Goal: Task Accomplishment & Management: Complete application form

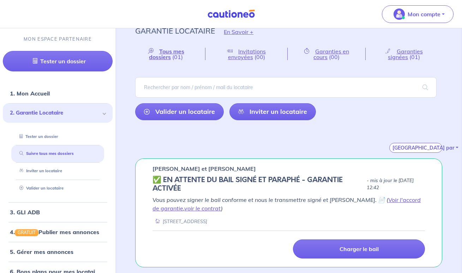
scroll to position [12, 0]
click at [195, 207] on link "voir le contrat" at bounding box center [202, 207] width 37 height 7
click at [46, 229] on link "4. GRATUIT Publier mes annonces" at bounding box center [54, 231] width 88 height 7
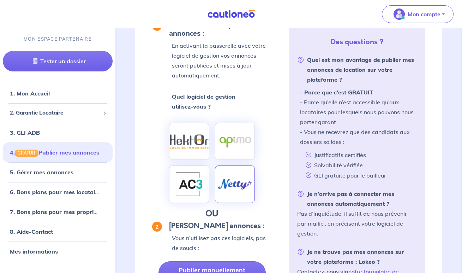
scroll to position [170, 0]
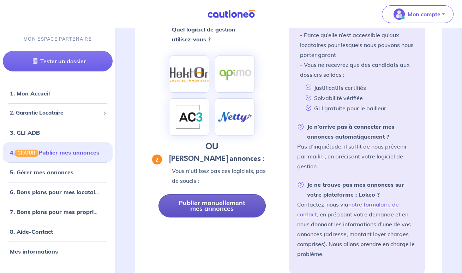
click at [222, 217] on link "Publier manuellement mes annonces" at bounding box center [212, 205] width 107 height 23
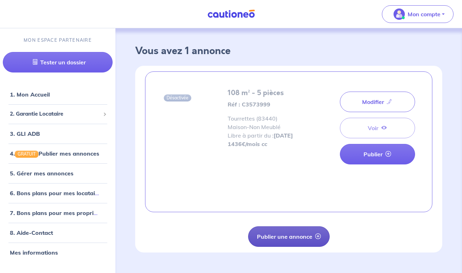
click at [293, 237] on button "Publier une annonce" at bounding box center [289, 236] width 82 height 20
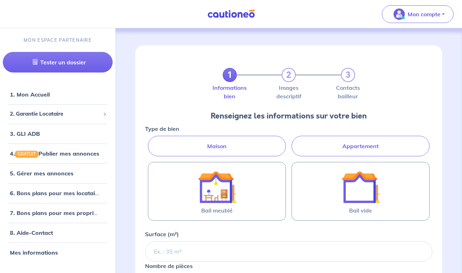
click at [266, 141] on label "Maison" at bounding box center [217, 146] width 138 height 20
click at [150, 140] on input "Maison" at bounding box center [147, 138] width 5 height 5
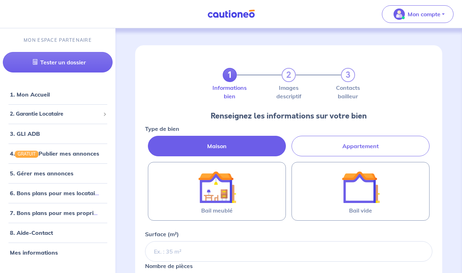
radio input "true"
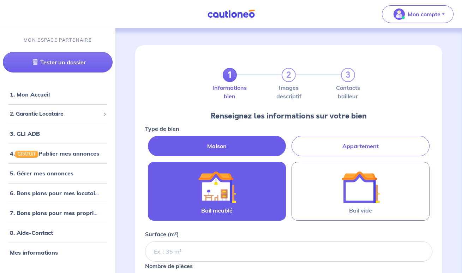
click at [230, 191] on img at bounding box center [217, 187] width 38 height 38
click at [0, 0] on input "Bail meublé" at bounding box center [0, 0] width 0 height 0
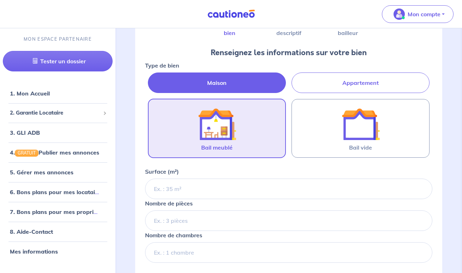
scroll to position [87, 0]
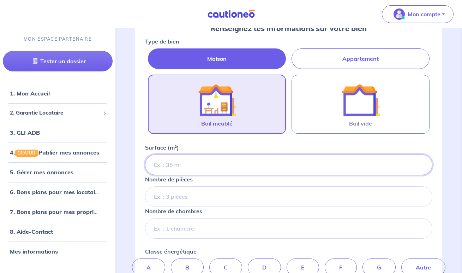
click at [206, 168] on input "Surface (m²)" at bounding box center [288, 164] width 287 height 20
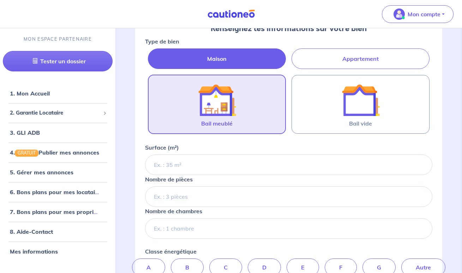
click at [75, 1] on nav "Mon compte MON ESPACE PARTENAIRE Tester un dossier 1. Mon Accueil 2. Garantie L…" at bounding box center [231, 14] width 462 height 28
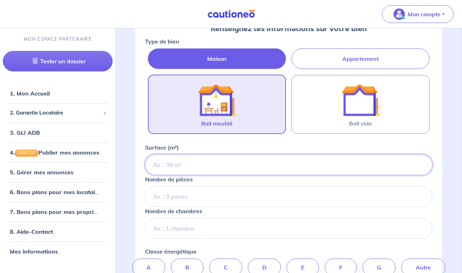
click at [235, 164] on input "Surface (m²)" at bounding box center [288, 164] width 287 height 20
type input "138"
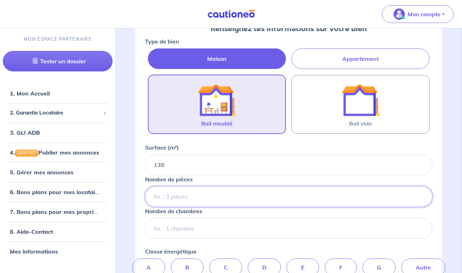
click at [192, 194] on input "Nombre de pièces" at bounding box center [288, 196] width 287 height 20
type input "4"
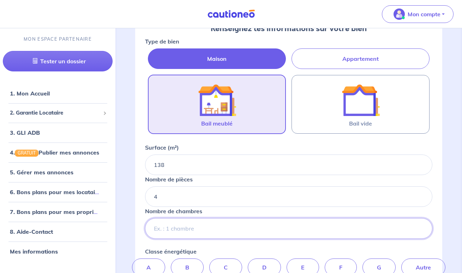
click at [201, 231] on input "Nombre de chambres" at bounding box center [288, 228] width 287 height 20
type input "3"
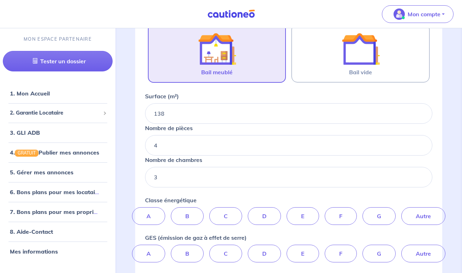
scroll to position [138, 0]
click at [222, 217] on label "C" at bounding box center [225, 216] width 33 height 18
click at [287, 212] on input "C" at bounding box center [289, 209] width 5 height 5
radio input "true"
click at [155, 253] on label "A" at bounding box center [148, 254] width 33 height 18
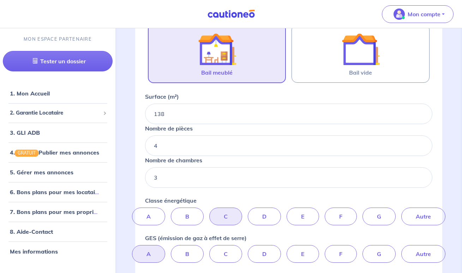
click at [287, 249] on input "A" at bounding box center [289, 247] width 5 height 5
radio input "true"
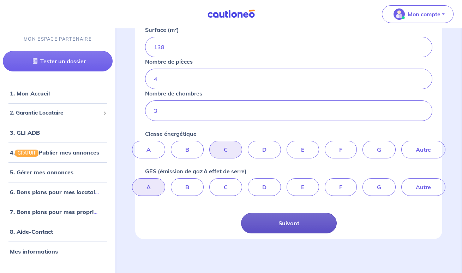
click at [277, 224] on button "Suivant" at bounding box center [289, 223] width 96 height 20
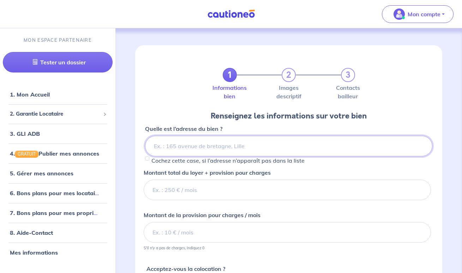
click at [192, 145] on input at bounding box center [288, 146] width 287 height 20
paste input "9 le collet du puit"
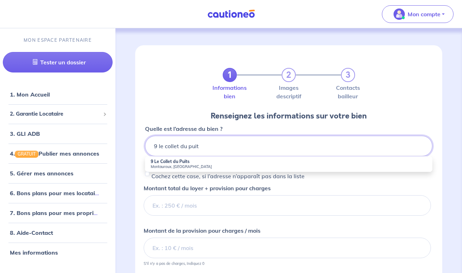
type input "9 le collet du puit"
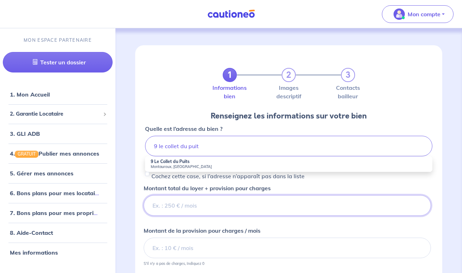
click at [174, 209] on input "Montant total du loyer + provision pour charges" at bounding box center [287, 205] width 287 height 20
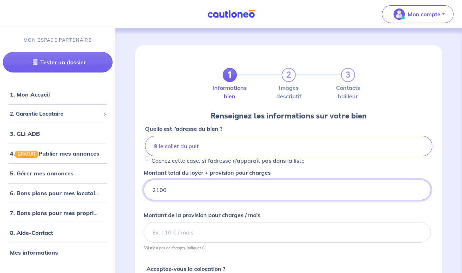
type input "2100"
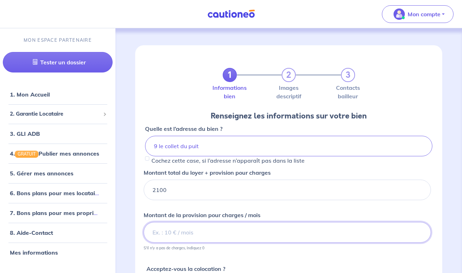
click at [196, 234] on input "Montant de la provision pour charges / mois" at bounding box center [287, 232] width 287 height 20
type input "1907"
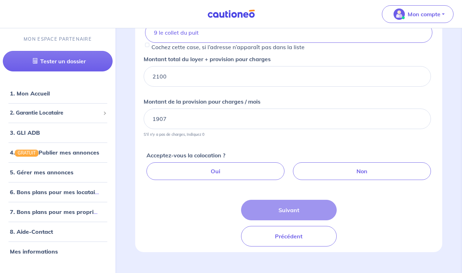
scroll to position [113, 0]
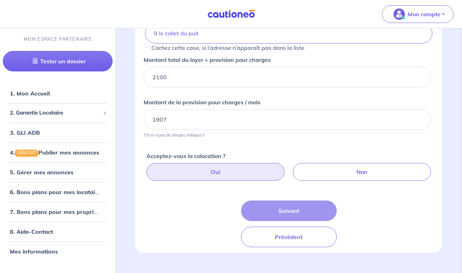
click at [247, 176] on label "Oui" at bounding box center [216, 172] width 138 height 18
click at [288, 167] on input "Oui" at bounding box center [290, 165] width 5 height 5
radio input "true"
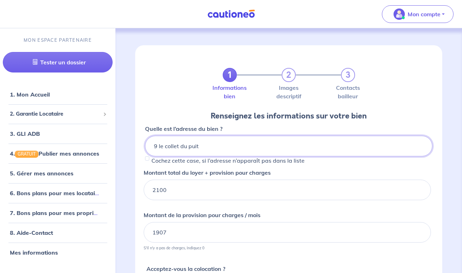
scroll to position [0, 0]
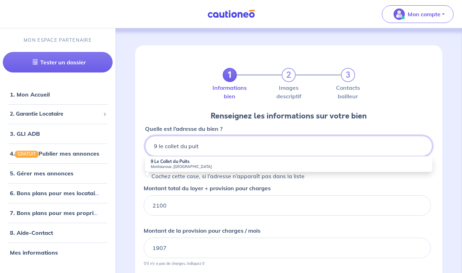
click at [230, 149] on input "9 le collet du puit" at bounding box center [288, 146] width 287 height 20
click at [184, 162] on strong "9 Le Collet du Puits" at bounding box center [170, 161] width 39 height 5
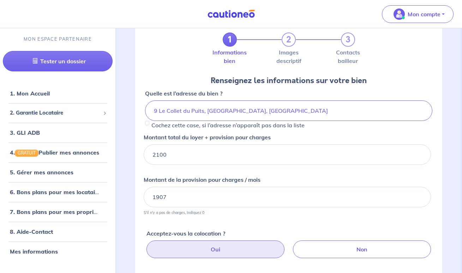
scroll to position [34, 0]
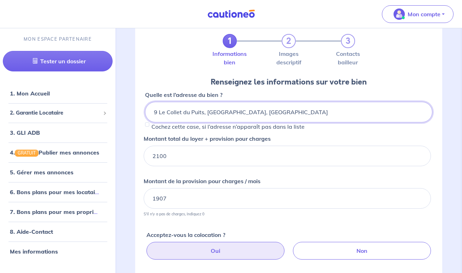
click at [243, 103] on input "9 Le Collet du Puits, [GEOGRAPHIC_DATA], [GEOGRAPHIC_DATA]" at bounding box center [288, 112] width 287 height 20
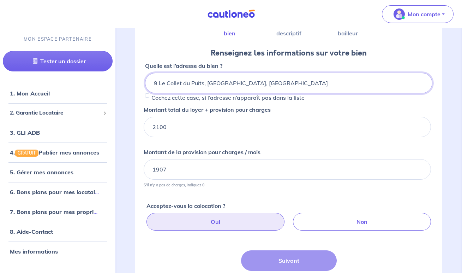
scroll to position [63, 0]
click at [285, 256] on div "Suivant Précédent" at bounding box center [289, 273] width 96 height 47
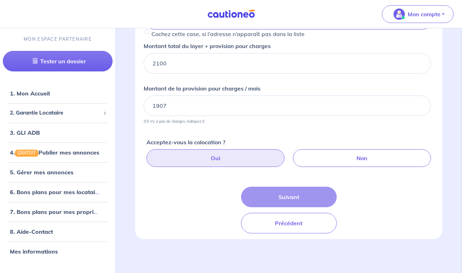
scroll to position [126, 0]
click at [294, 186] on div "Quelle est l’adresse du bien ? 9 Le Collet du Puits, [GEOGRAPHIC_DATA], [GEOGRA…" at bounding box center [289, 115] width 296 height 235
click at [299, 199] on div "Suivant Précédent" at bounding box center [289, 209] width 96 height 47
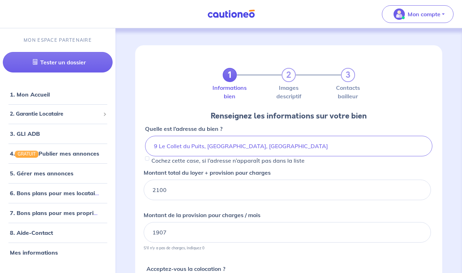
scroll to position [0, 0]
click at [213, 146] on input "9 Le Collet du Puits, [GEOGRAPHIC_DATA], [GEOGRAPHIC_DATA]" at bounding box center [288, 146] width 287 height 20
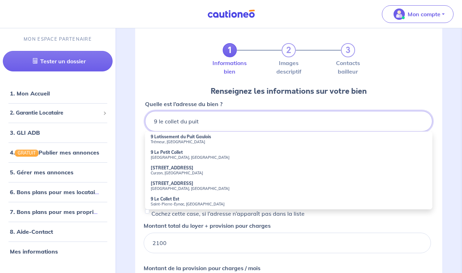
scroll to position [25, 0]
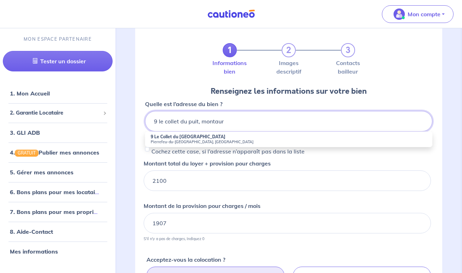
drag, startPoint x: 153, startPoint y: 119, endPoint x: 225, endPoint y: 120, distance: 72.0
click at [225, 120] on input "9 le collet du puit, montaur" at bounding box center [288, 121] width 287 height 20
type input "0"
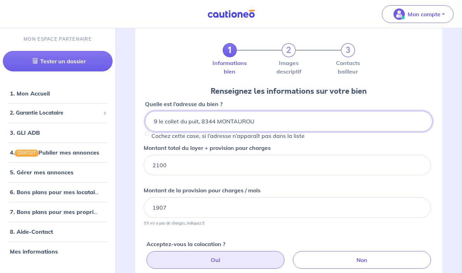
type input "9 le collet du puit, 8344 [GEOGRAPHIC_DATA]"
click at [148, 133] on input "Cochez cette case, si l’adresse n’apparaît pas dans la liste" at bounding box center [147, 133] width 4 height 4
checkbox input "true"
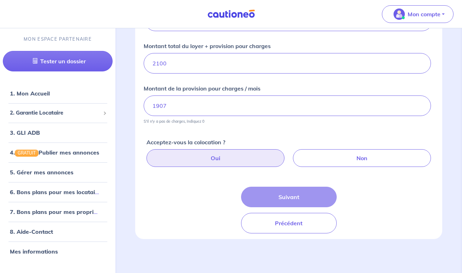
scroll to position [213, 0]
click at [303, 199] on div "Suivant Précédent" at bounding box center [289, 209] width 96 height 47
click at [302, 199] on div "Suivant Précédent" at bounding box center [289, 209] width 96 height 47
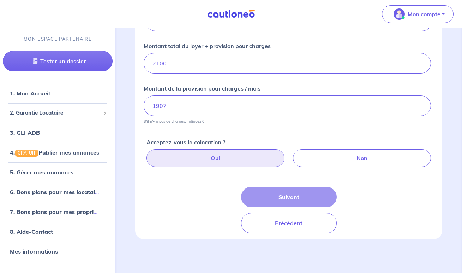
click at [302, 199] on div "Suivant Précédent" at bounding box center [289, 209] width 96 height 47
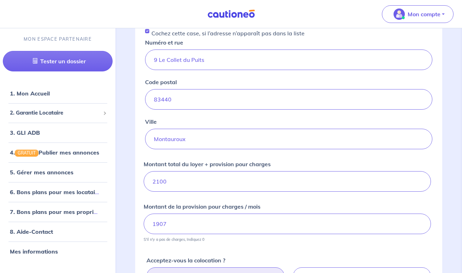
scroll to position [102, 0]
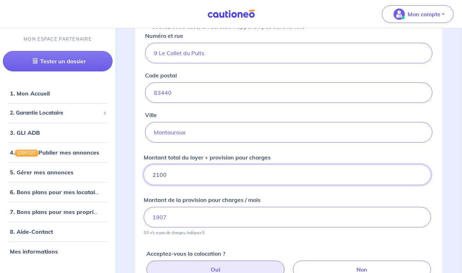
click at [400, 178] on input "2100" at bounding box center [287, 174] width 287 height 20
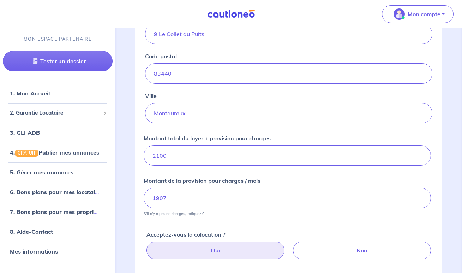
scroll to position [121, 0]
click at [185, 197] on input "1907" at bounding box center [287, 197] width 287 height 20
click at [182, 195] on input "1907" at bounding box center [287, 197] width 287 height 20
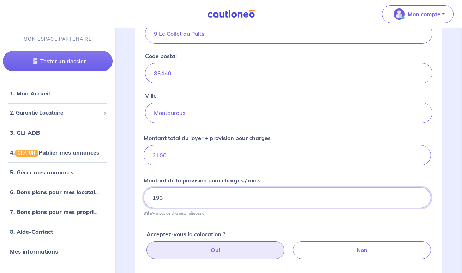
type input "193"
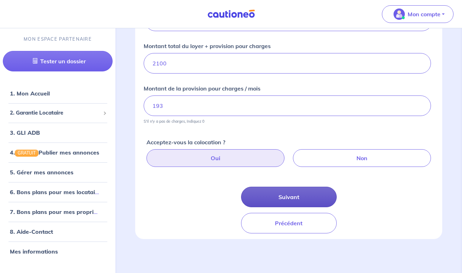
click at [261, 191] on button "Suivant" at bounding box center [289, 196] width 96 height 20
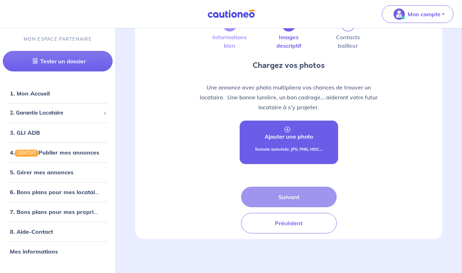
scroll to position [50, 0]
click at [301, 129] on link "Ajouter une photo formats autorisés: JPG, PNG, HEIC..." at bounding box center [289, 142] width 99 height 43
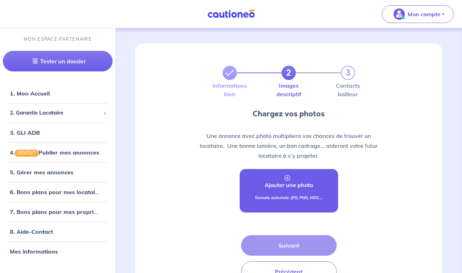
scroll to position [0, 0]
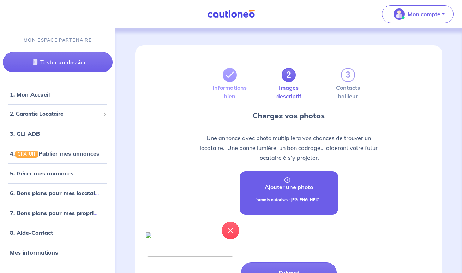
click at [301, 177] on link "Ajouter une photo formats autorisés: JPG, PNG, HEIC..." at bounding box center [289, 192] width 99 height 43
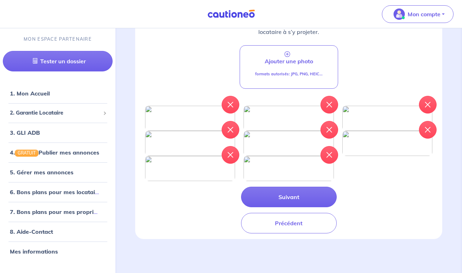
scroll to position [184, 0]
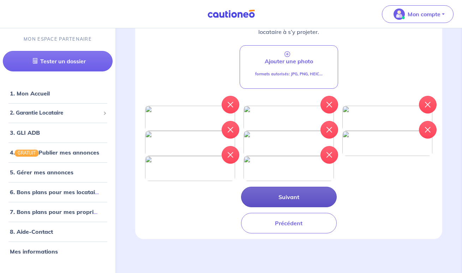
click at [299, 207] on button "Suivant" at bounding box center [289, 196] width 96 height 20
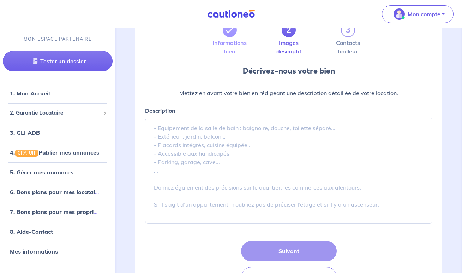
scroll to position [47, 0]
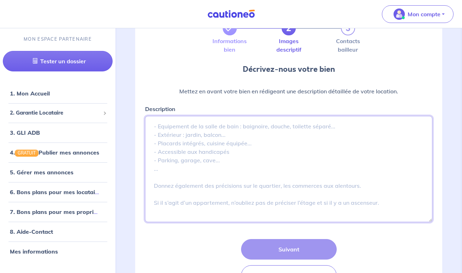
click at [187, 129] on textarea "Description" at bounding box center [288, 169] width 287 height 106
paste textarea "Lore ipsumdolo s am consecte adi elitsedd eiusmo temporincidi, utlabo etdo ma a…"
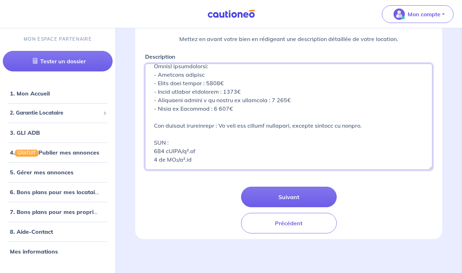
scroll to position [99, 0]
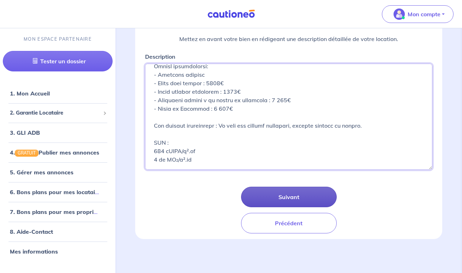
type textarea "Lore ipsumdolo s am consecte adi elitsedd eiusmo temporincidi, utlabo etdo ma a…"
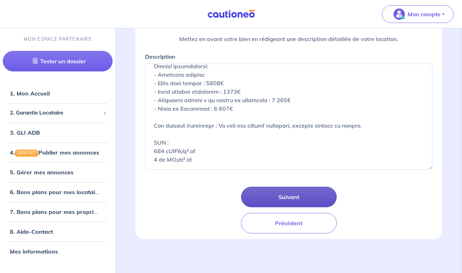
click at [282, 196] on button "Suivant" at bounding box center [289, 196] width 96 height 20
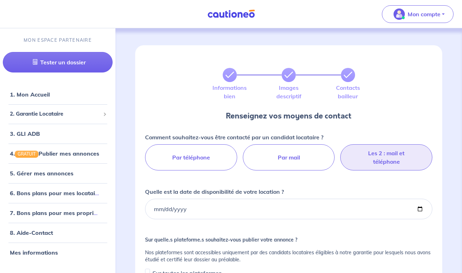
click at [396, 150] on label "Les 2 : mail et téléphone" at bounding box center [386, 157] width 92 height 26
click at [291, 149] on input "Les 2 : mail et téléphone" at bounding box center [289, 146] width 5 height 5
radio input "true"
select select "FR"
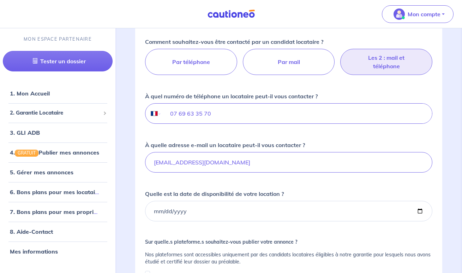
scroll to position [103, 0]
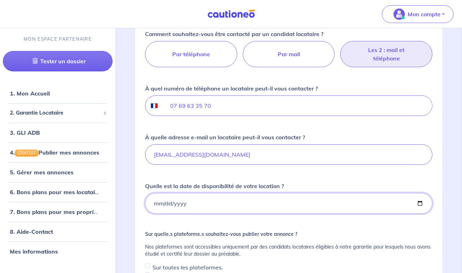
click at [215, 206] on input "Quelle est la date de disponibilité de votre location ?" at bounding box center [288, 203] width 287 height 20
type input "[DATE]"
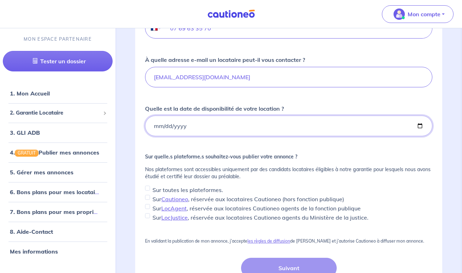
scroll to position [181, 0]
click at [148, 186] on input "Sur toutes les plateformes." at bounding box center [147, 187] width 5 height 5
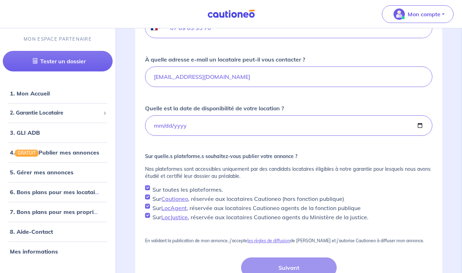
checkbox input "true"
click at [300, 267] on button "Suivant" at bounding box center [289, 267] width 96 height 20
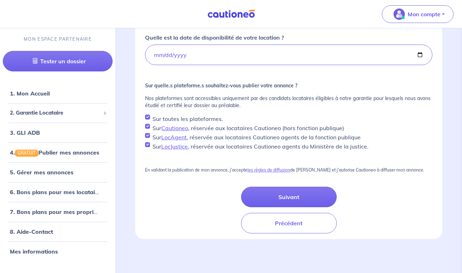
scroll to position [251, 0]
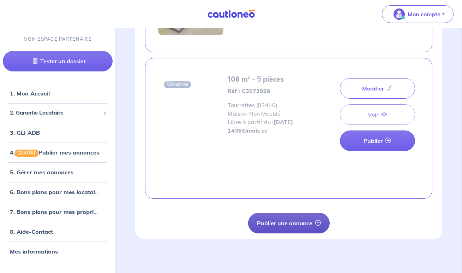
scroll to position [159, 0]
click at [287, 216] on button "Publier une annonce" at bounding box center [289, 223] width 82 height 20
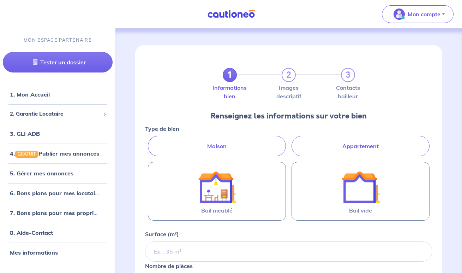
click at [232, 133] on div "Type de bien Maison Appartement" at bounding box center [288, 140] width 287 height 32
click at [232, 140] on label "Maison" at bounding box center [217, 146] width 138 height 20
click at [150, 140] on input "Maison" at bounding box center [147, 138] width 5 height 5
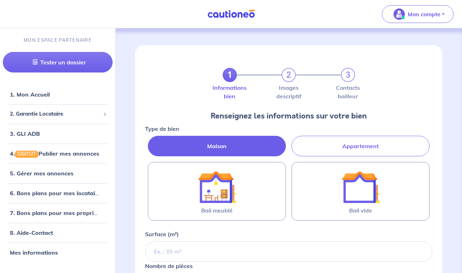
radio input "true"
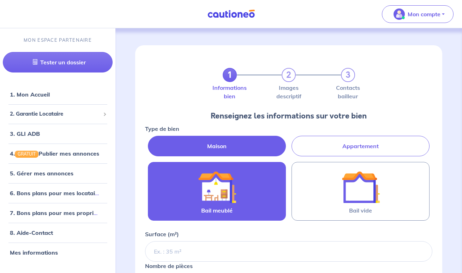
click at [233, 183] on img at bounding box center [217, 187] width 38 height 38
click at [0, 0] on input "Bail meublé" at bounding box center [0, 0] width 0 height 0
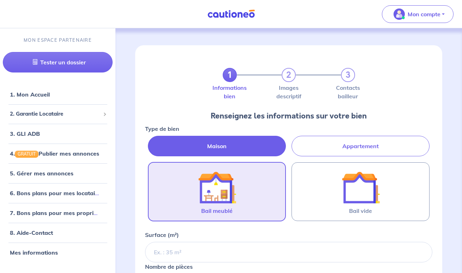
scroll to position [56, 0]
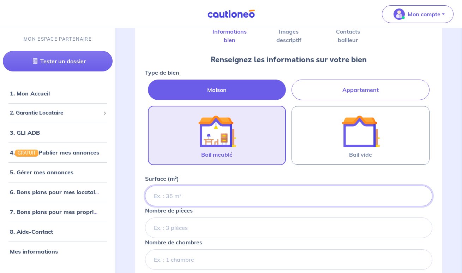
click at [217, 194] on input "Surface (m²)" at bounding box center [288, 195] width 287 height 20
type input "44.81"
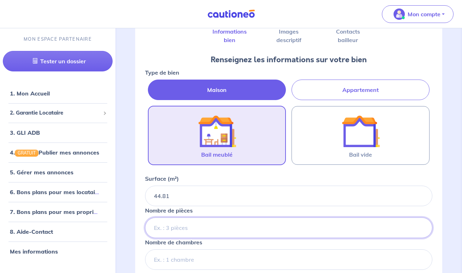
click at [199, 230] on input "Nombre de pièces" at bounding box center [288, 227] width 287 height 20
type input "3"
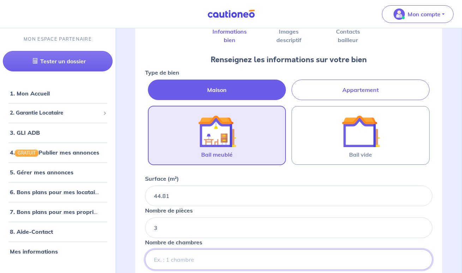
click at [191, 262] on input "Nombre de chambres" at bounding box center [288, 259] width 287 height 20
type input "2"
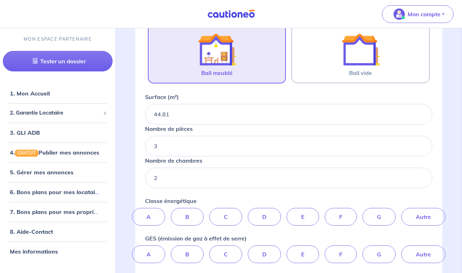
scroll to position [138, 0]
click at [225, 216] on label "C" at bounding box center [225, 216] width 33 height 18
click at [287, 212] on input "C" at bounding box center [289, 209] width 5 height 5
radio input "true"
click at [158, 250] on label "A" at bounding box center [148, 254] width 33 height 18
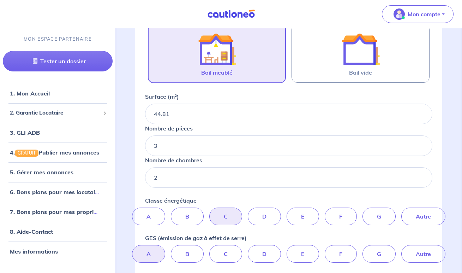
click at [287, 249] on input "A" at bounding box center [289, 247] width 5 height 5
radio input "true"
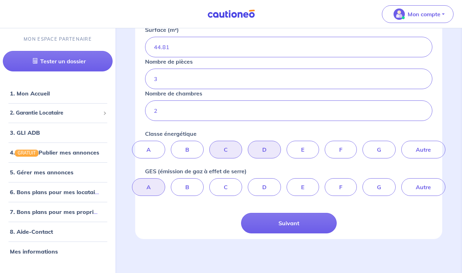
scroll to position [205, 0]
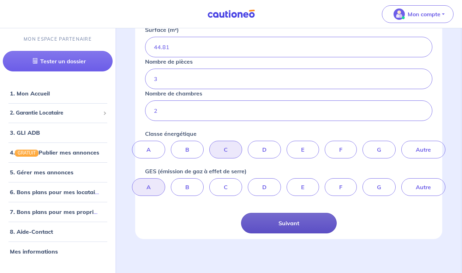
click at [282, 222] on button "Suivant" at bounding box center [289, 223] width 96 height 20
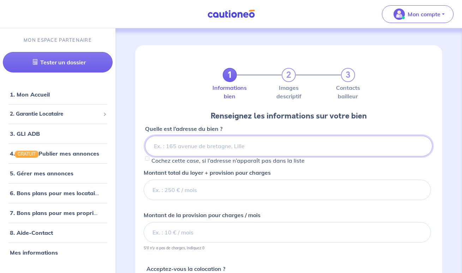
click at [203, 150] on input at bounding box center [288, 146] width 287 height 20
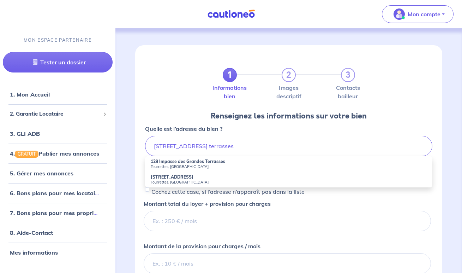
click at [210, 164] on small "Tourrettes, [GEOGRAPHIC_DATA]" at bounding box center [289, 166] width 276 height 5
type input "129 Impasse des Grandes Terrasses, Tourrettes, [GEOGRAPHIC_DATA]"
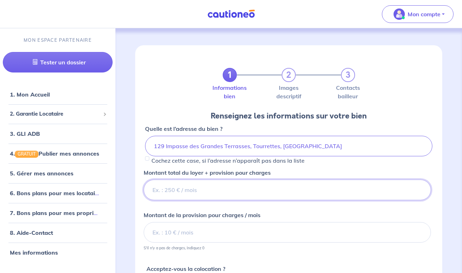
click at [221, 184] on input "Montant total du loyer + provision pour charges" at bounding box center [287, 189] width 287 height 20
type input "1100"
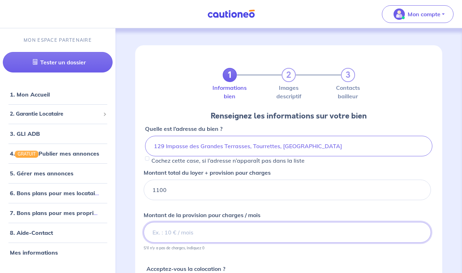
click at [184, 232] on input "Montant de la provision pour charges / mois" at bounding box center [287, 232] width 287 height 20
type input "185"
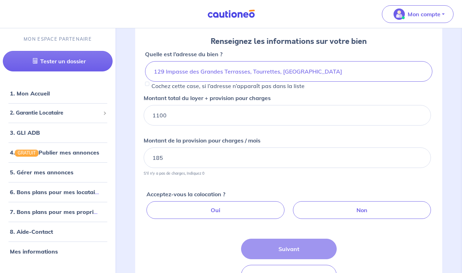
scroll to position [79, 0]
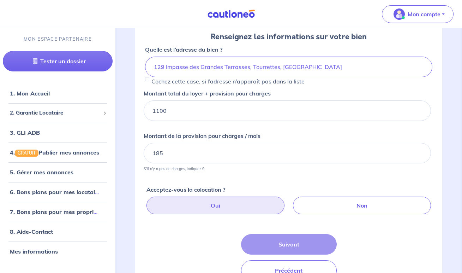
click at [220, 206] on label "Oui" at bounding box center [216, 205] width 138 height 18
click at [288, 201] on input "Oui" at bounding box center [290, 198] width 5 height 5
radio input "true"
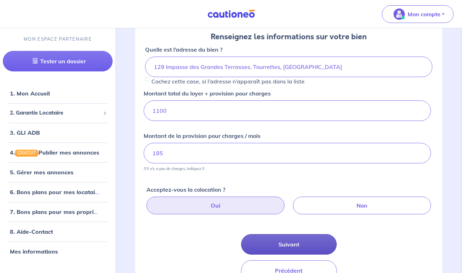
click at [301, 238] on button "Suivant" at bounding box center [289, 244] width 96 height 20
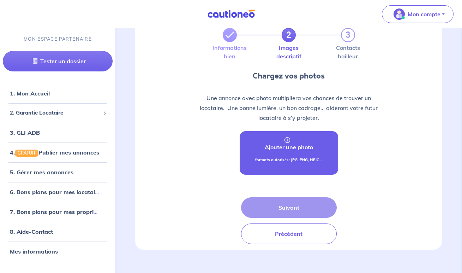
click at [278, 153] on link "Ajouter une photo formats autorisés: JPG, PNG, HEIC..." at bounding box center [289, 152] width 99 height 43
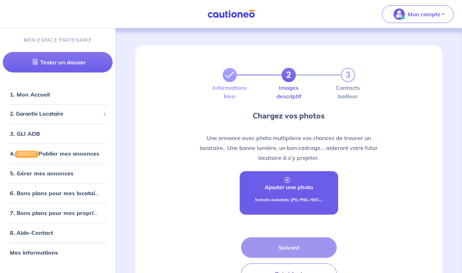
click at [276, 194] on link "Ajouter une photo formats autorisés: JPG, PNG, HEIC..." at bounding box center [289, 192] width 99 height 43
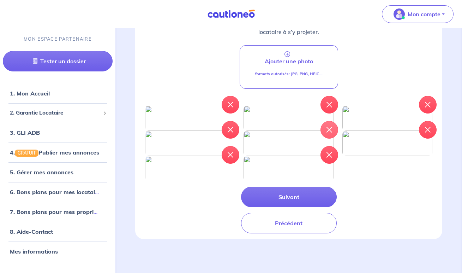
scroll to position [200, 0]
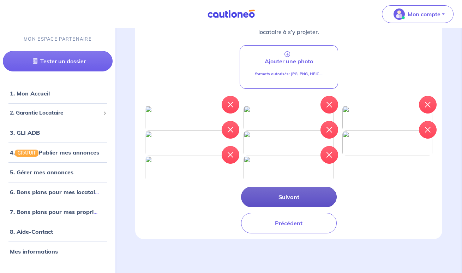
click at [270, 207] on button "Suivant" at bounding box center [289, 196] width 96 height 20
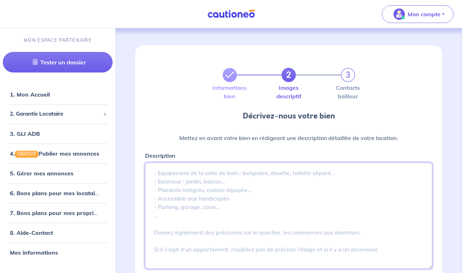
click at [224, 168] on textarea "Description" at bounding box center [288, 215] width 287 height 106
paste textarea "Loremi do sita co ad elitse do Eiusmodtem, i utlaboree doloremag al enimad min …"
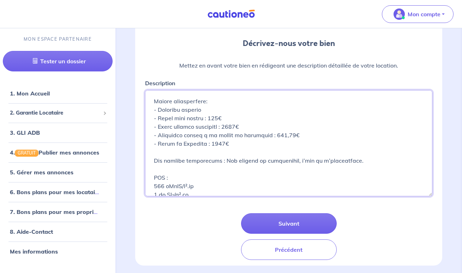
scroll to position [76, 0]
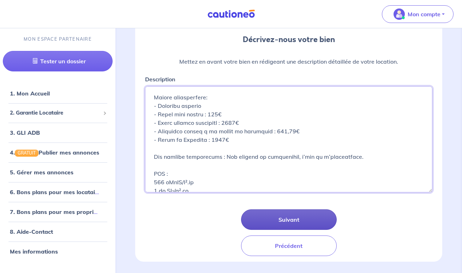
type textarea "Loremi do sita co ad elitse do Eiusmodtem, i utlaboree doloremag al enimad min …"
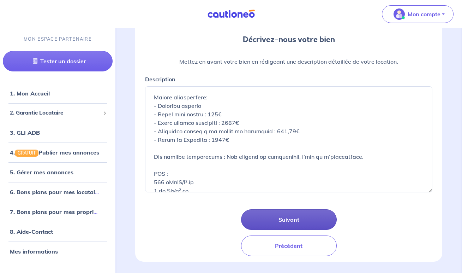
click at [263, 219] on button "Suivant" at bounding box center [289, 219] width 96 height 20
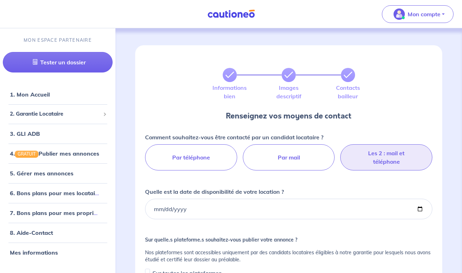
click at [381, 147] on label "Les 2 : mail et téléphone" at bounding box center [386, 157] width 92 height 26
click at [291, 147] on input "Les 2 : mail et téléphone" at bounding box center [289, 146] width 5 height 5
radio input "true"
select select "FR"
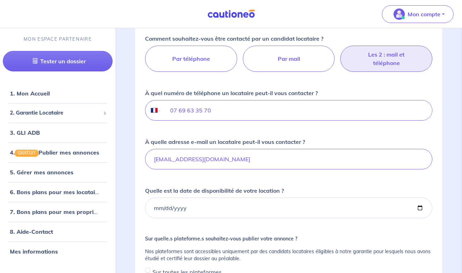
scroll to position [98, 0]
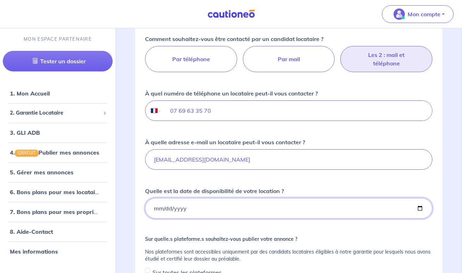
click at [226, 202] on input "Quelle est la date de disponibilité de votre location ?" at bounding box center [288, 208] width 287 height 20
type input "[DATE]"
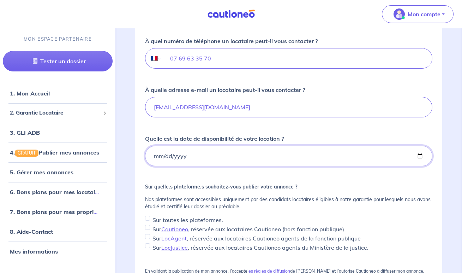
scroll to position [169, 0]
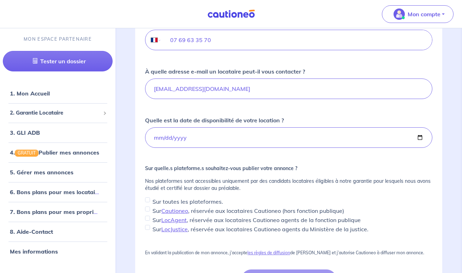
click at [147, 199] on input "Sur toutes les plateformes." at bounding box center [147, 199] width 5 height 5
checkbox input "true"
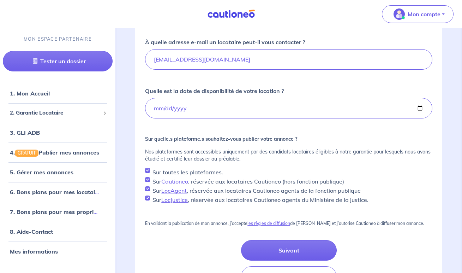
scroll to position [183, 0]
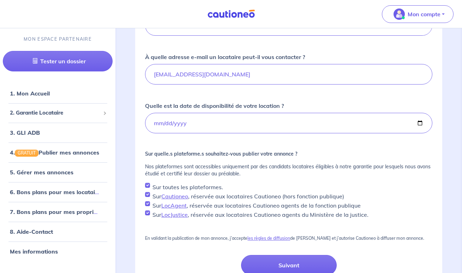
click at [278, 242] on div "En validant la publication de mon annonce, j’accepte les règles de diffusion de…" at bounding box center [288, 241] width 287 height 11
click at [293, 266] on button "Suivant" at bounding box center [289, 265] width 96 height 20
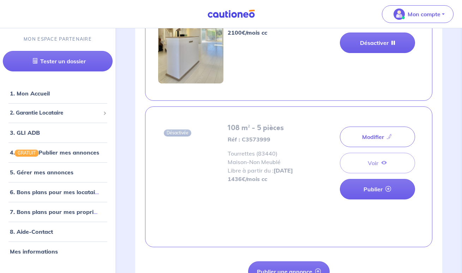
scroll to position [257, 0]
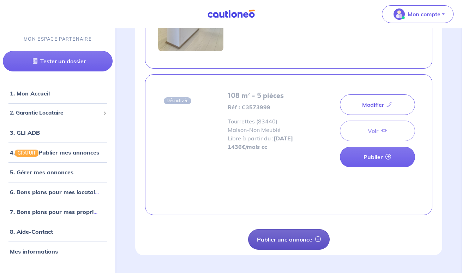
click at [295, 237] on button "Publier une annonce" at bounding box center [289, 239] width 82 height 20
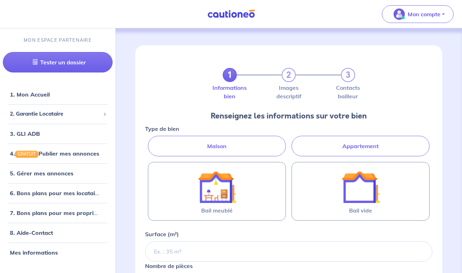
click at [325, 143] on label "Appartement" at bounding box center [361, 146] width 138 height 20
click at [150, 140] on input "Appartement" at bounding box center [147, 138] width 5 height 5
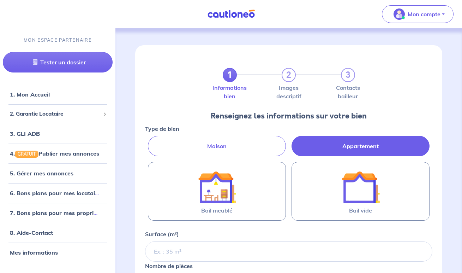
radio input "true"
click at [249, 143] on label "Maison" at bounding box center [217, 146] width 138 height 20
click at [150, 140] on input "Maison" at bounding box center [147, 138] width 5 height 5
radio input "true"
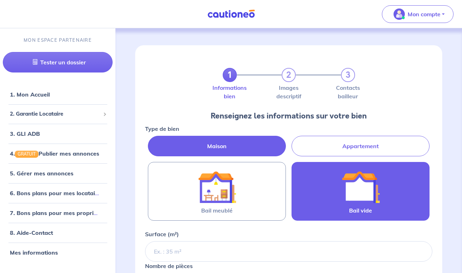
click at [334, 185] on div at bounding box center [361, 187] width 60 height 38
click at [0, 0] on input "Bail vide" at bounding box center [0, 0] width 0 height 0
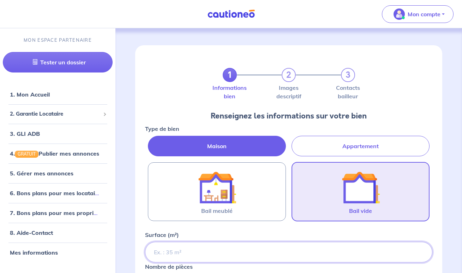
click at [213, 250] on input "Surface (m²)" at bounding box center [288, 252] width 287 height 20
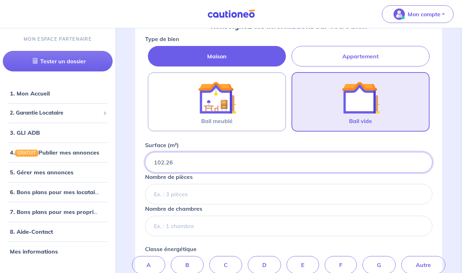
scroll to position [90, 0]
type input "102.26"
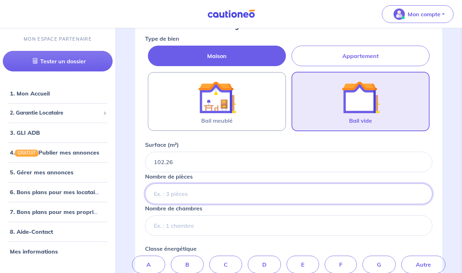
click at [213, 197] on input "Nombre de pièces" at bounding box center [288, 193] width 287 height 20
type input "4"
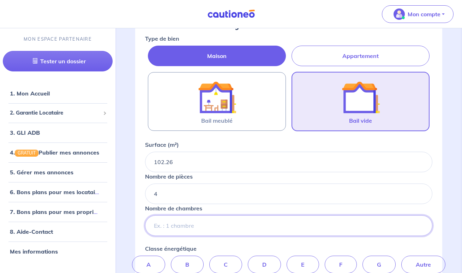
click at [189, 226] on input "Nombre de chambres" at bounding box center [288, 225] width 287 height 20
type input "3"
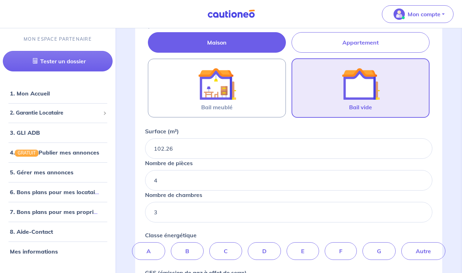
scroll to position [102, 0]
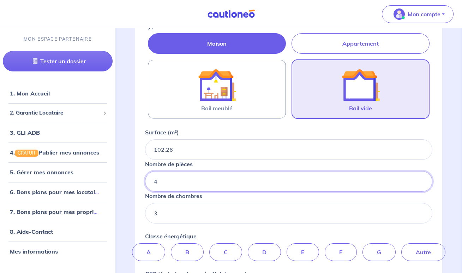
click at [181, 185] on input "4" at bounding box center [288, 181] width 287 height 20
type input "5"
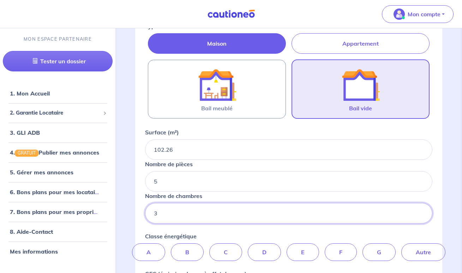
click at [188, 223] on input "3" at bounding box center [288, 213] width 287 height 20
type input "4"
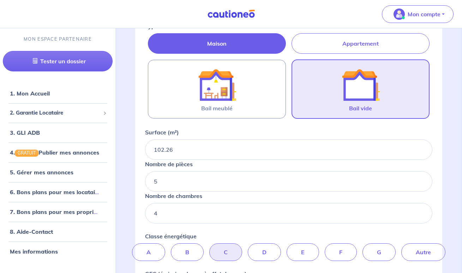
click at [228, 253] on label "C" at bounding box center [225, 252] width 33 height 18
click at [287, 248] on input "C" at bounding box center [289, 245] width 5 height 5
radio input "true"
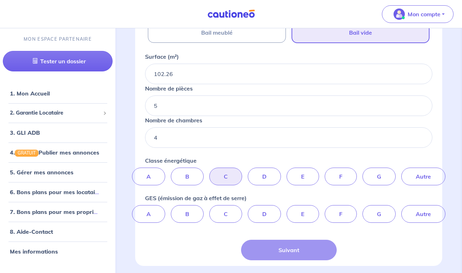
scroll to position [197, 0]
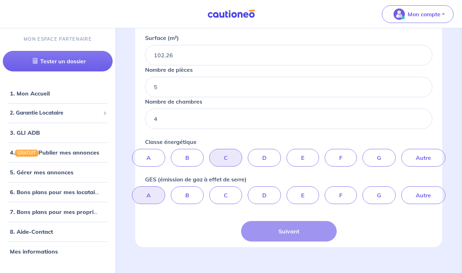
click at [147, 191] on label "A" at bounding box center [148, 195] width 33 height 18
click at [287, 191] on input "A" at bounding box center [289, 188] width 5 height 5
radio input "true"
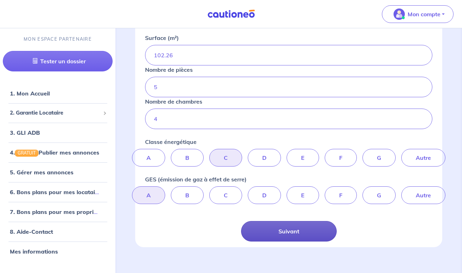
click at [290, 239] on button "Suivant" at bounding box center [289, 231] width 96 height 20
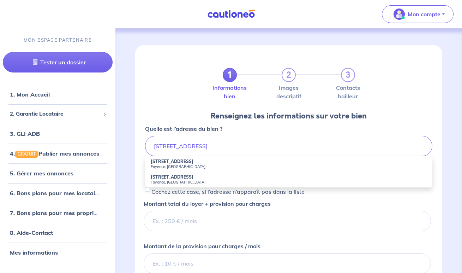
click at [183, 165] on small "Fayence, [GEOGRAPHIC_DATA]" at bounding box center [289, 166] width 276 height 5
type input "[STREET_ADDRESS]"
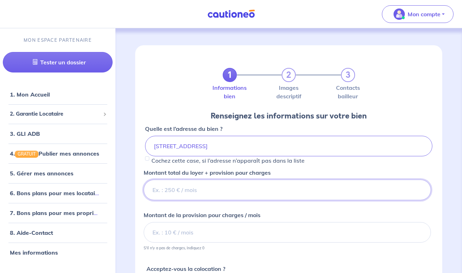
click at [232, 186] on input "Montant total du loyer + provision pour charges" at bounding box center [287, 189] width 287 height 20
type input "995"
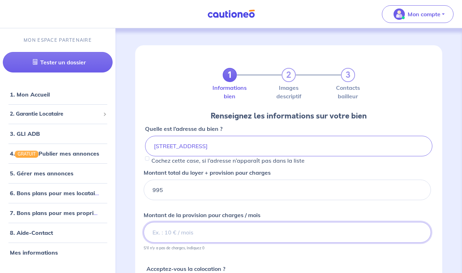
click at [198, 226] on input "Montant de la provision pour charges / mois" at bounding box center [287, 232] width 287 height 20
type input "0"
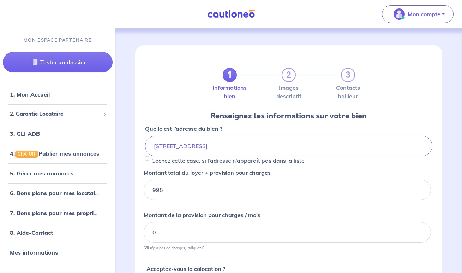
scroll to position [61, 0]
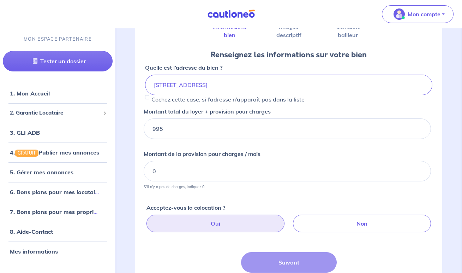
click at [208, 227] on label "Oui" at bounding box center [216, 223] width 138 height 18
click at [288, 219] on input "Oui" at bounding box center [290, 216] width 5 height 5
radio input "true"
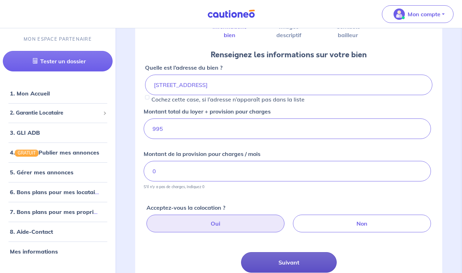
click at [299, 263] on button "Suivant" at bounding box center [289, 262] width 96 height 20
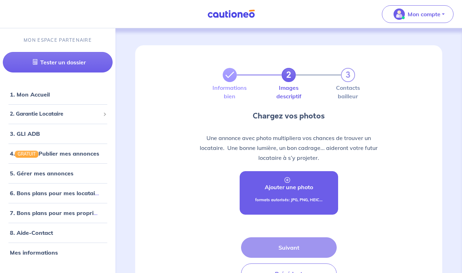
click at [284, 192] on link "Ajouter une photo formats autorisés: JPG, PNG, HEIC..." at bounding box center [289, 192] width 99 height 43
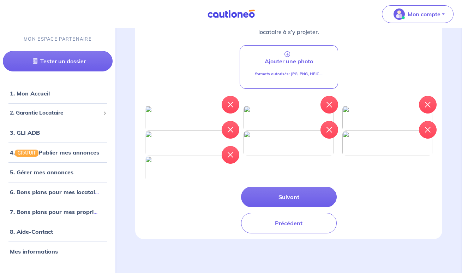
scroll to position [214, 0]
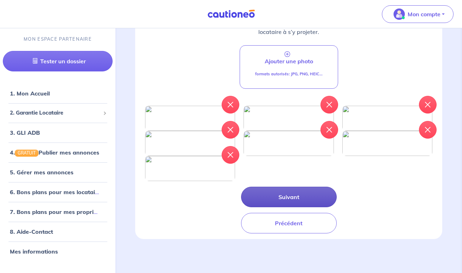
click at [292, 207] on button "Suivant" at bounding box center [289, 196] width 96 height 20
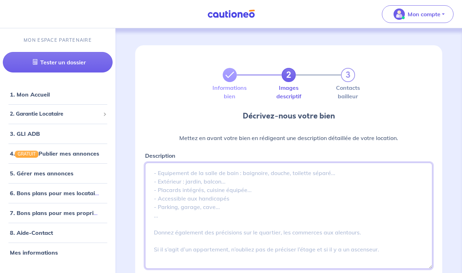
click at [225, 173] on textarea "Description" at bounding box center [288, 215] width 287 height 106
paste textarea "lorem, ip dolo si ametcon ad Elitsed, doeiu temporinc utlabo et dolorem aliquae…"
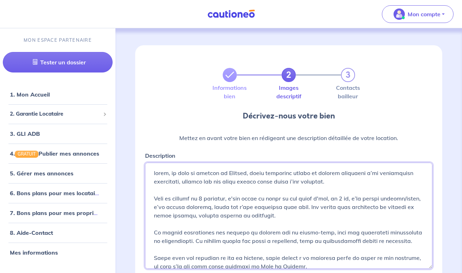
scroll to position [0, 0]
click at [153, 172] on textarea "Description" at bounding box center [288, 215] width 287 height 106
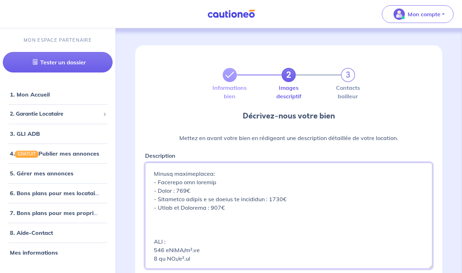
scroll to position [177, 0]
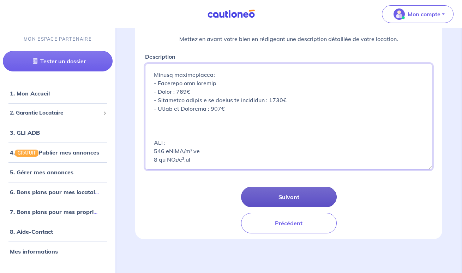
type textarea "L ipsum, do sita co adipisc el Seddoei, tempo incididun utlabo et dolorem aliqu…"
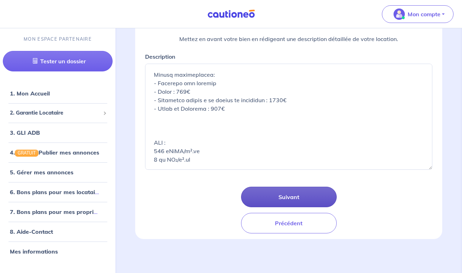
scroll to position [99, 0]
click at [301, 199] on button "Suivant" at bounding box center [289, 196] width 96 height 20
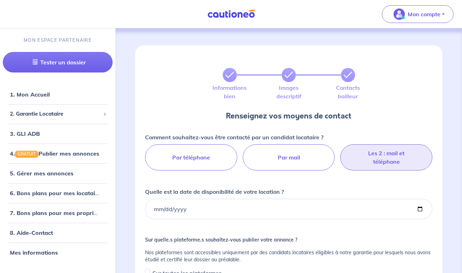
click at [374, 168] on label "Les 2 : mail et téléphone" at bounding box center [386, 157] width 92 height 26
click at [291, 149] on input "Les 2 : mail et téléphone" at bounding box center [289, 146] width 5 height 5
radio input "true"
select select "FR"
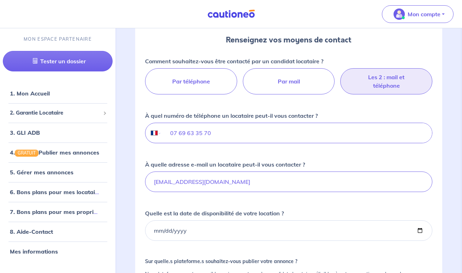
scroll to position [76, 0]
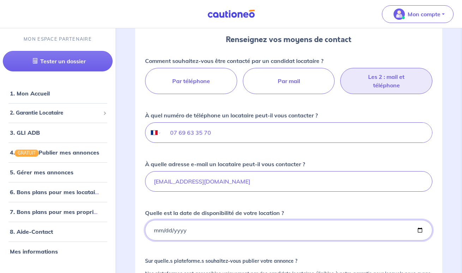
click at [183, 233] on input "Quelle est la date de disponibilité de votre location ?" at bounding box center [288, 230] width 287 height 20
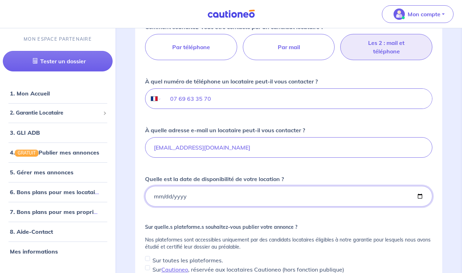
scroll to position [115, 0]
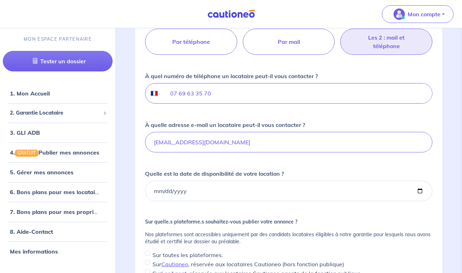
click at [195, 202] on div "Comment souhaitez-vous être contacté par un candidat locataire ? Par téléphone …" at bounding box center [288, 151] width 287 height 269
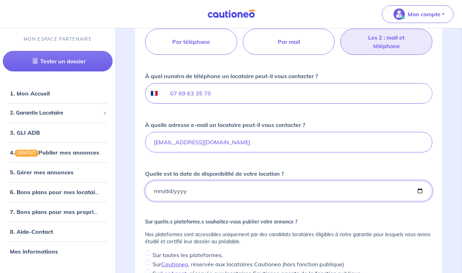
click at [174, 193] on input "Quelle est la date de disponibilité de votre location ?" at bounding box center [288, 190] width 287 height 20
type input "[DATE]"
click at [217, 212] on div "Comment souhaitez-vous être contacté par un candidat locataire ? Par téléphone …" at bounding box center [288, 151] width 287 height 269
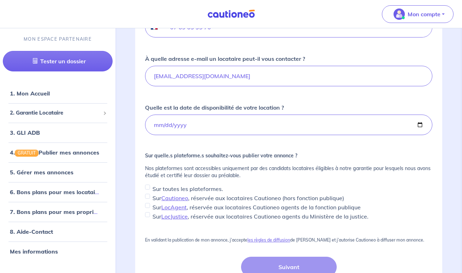
scroll to position [195, 0]
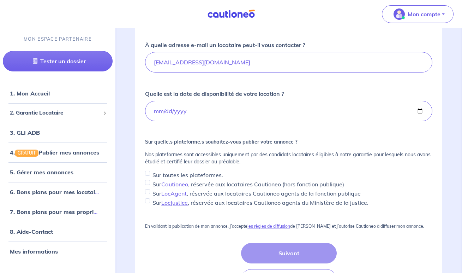
click at [147, 173] on input "Sur toutes les plateformes." at bounding box center [147, 173] width 5 height 5
checkbox input "true"
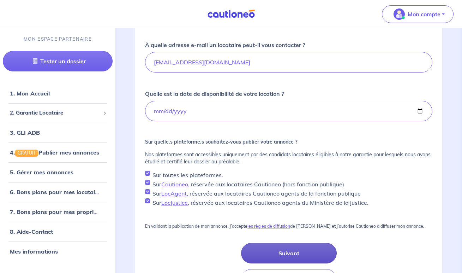
click at [273, 250] on button "Suivant" at bounding box center [289, 253] width 96 height 20
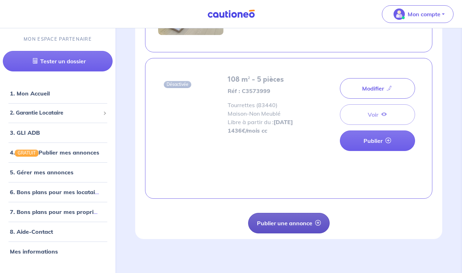
click at [283, 224] on button "Publier une annonce" at bounding box center [289, 223] width 82 height 20
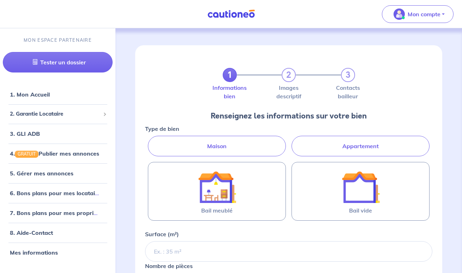
click at [244, 147] on label "Maison" at bounding box center [217, 146] width 138 height 20
click at [150, 140] on input "Maison" at bounding box center [147, 138] width 5 height 5
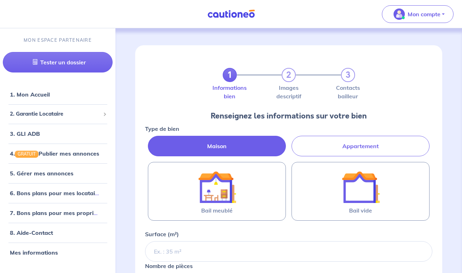
radio input "true"
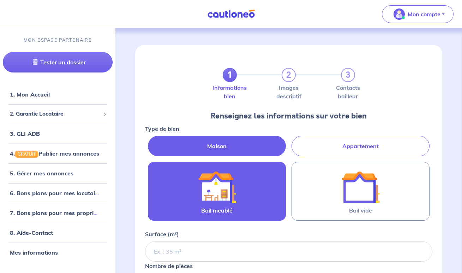
click at [232, 183] on img at bounding box center [217, 187] width 38 height 38
click at [0, 0] on input "Bail meublé" at bounding box center [0, 0] width 0 height 0
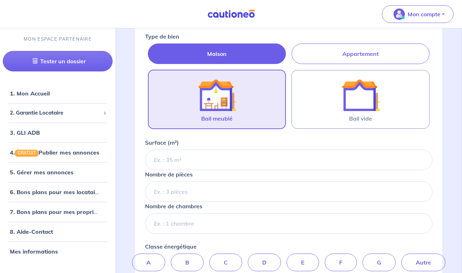
scroll to position [93, 0]
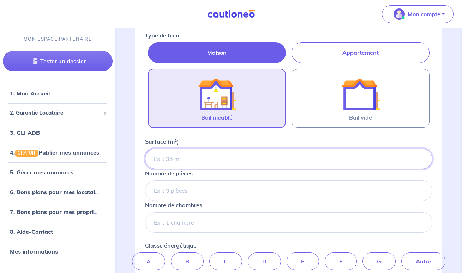
click at [192, 166] on input "Surface (m²)" at bounding box center [288, 158] width 287 height 20
type input "113"
type input "113.5"
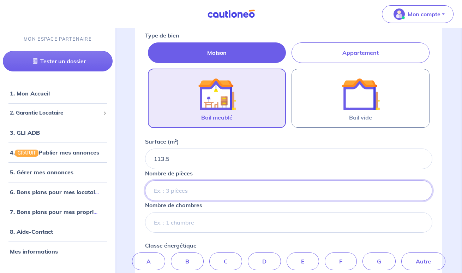
click at [204, 195] on input "Nombre de pièces" at bounding box center [288, 190] width 287 height 20
type input "4"
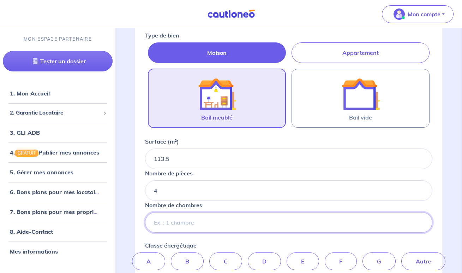
click at [190, 222] on input "Nombre de chambres" at bounding box center [288, 222] width 287 height 20
type input "4"
type input "3"
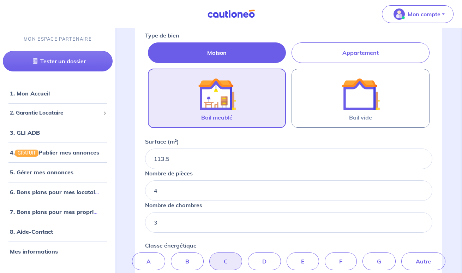
click at [227, 264] on label "C" at bounding box center [225, 261] width 33 height 18
click at [287, 257] on input "C" at bounding box center [289, 254] width 5 height 5
radio input "true"
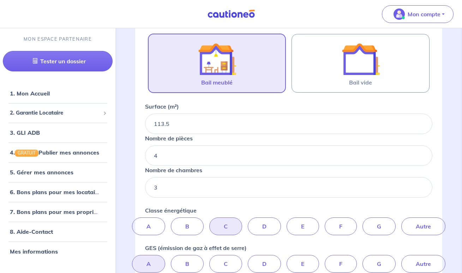
click at [143, 266] on label "A" at bounding box center [148, 264] width 33 height 18
click at [287, 259] on input "A" at bounding box center [289, 257] width 5 height 5
radio input "true"
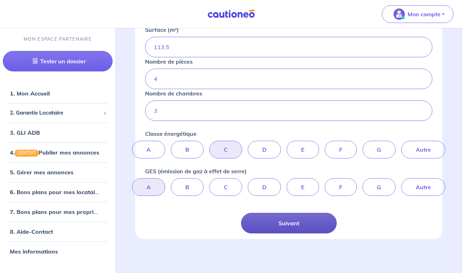
click at [278, 221] on button "Suivant" at bounding box center [289, 223] width 96 height 20
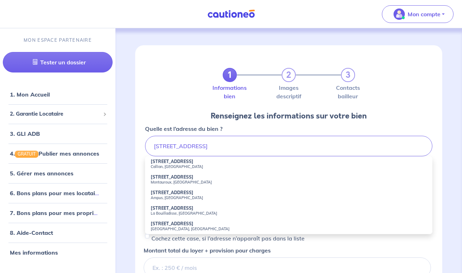
click at [177, 166] on small "Callian, [GEOGRAPHIC_DATA]" at bounding box center [289, 166] width 276 height 5
type input "[STREET_ADDRESS]"
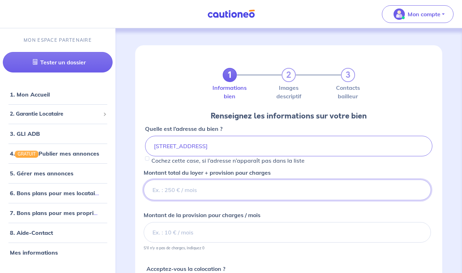
click at [186, 189] on input "Montant total du loyer + provision pour charges" at bounding box center [287, 189] width 287 height 20
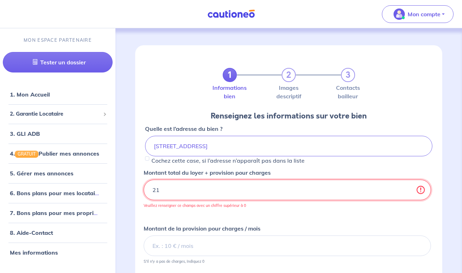
type input "2"
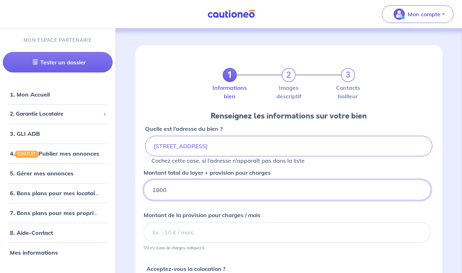
type input "1800"
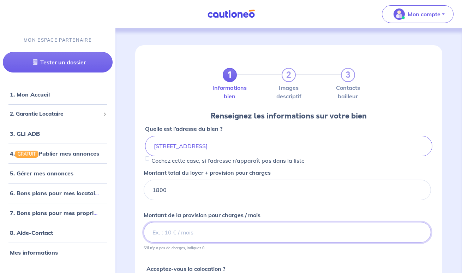
click at [167, 231] on input "Montant de la provision pour charges / mois" at bounding box center [287, 232] width 287 height 20
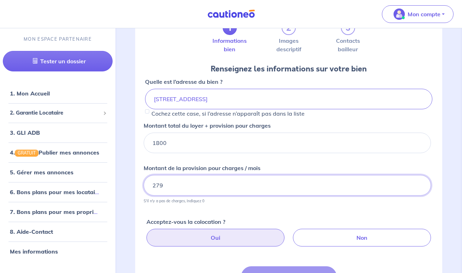
type input "279"
click at [236, 236] on label "Oui" at bounding box center [216, 237] width 138 height 18
click at [288, 233] on input "Oui" at bounding box center [290, 230] width 5 height 5
radio input "true"
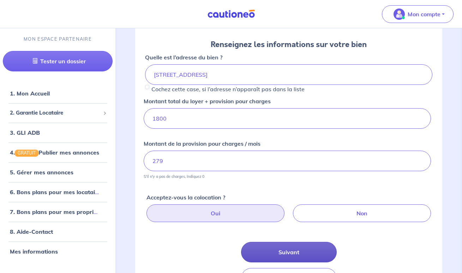
click at [286, 249] on button "Suivant" at bounding box center [289, 252] width 96 height 20
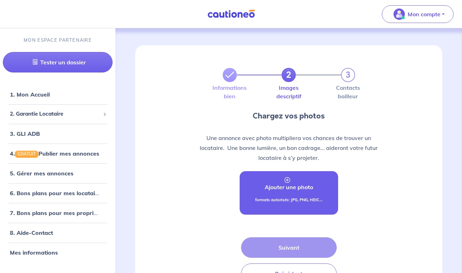
click at [288, 201] on p "formats autorisés: JPG, PNG, HEIC..." at bounding box center [288, 200] width 67 height 6
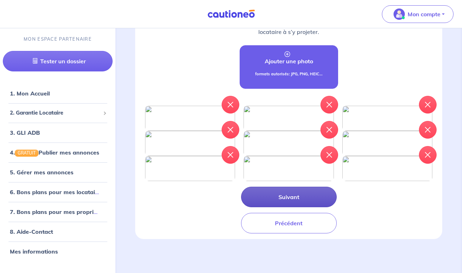
click at [289, 207] on button "Suivant" at bounding box center [289, 196] width 96 height 20
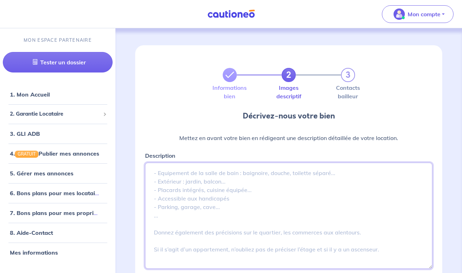
click at [191, 174] on textarea "Description" at bounding box center [288, 215] width 287 height 106
paste textarea "Disponible en location meublée de septembre à juin, cette maison est parfaite p…"
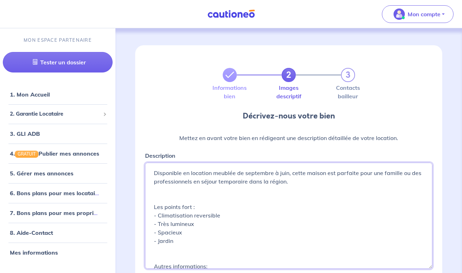
scroll to position [126, 0]
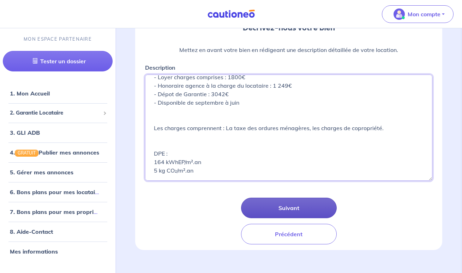
type textarea "Disponible en location meublée de septembre à juin, cette maison est parfaite p…"
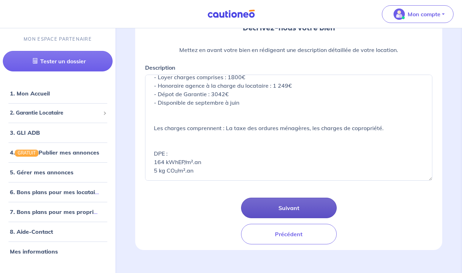
click at [266, 211] on button "Suivant" at bounding box center [289, 207] width 96 height 20
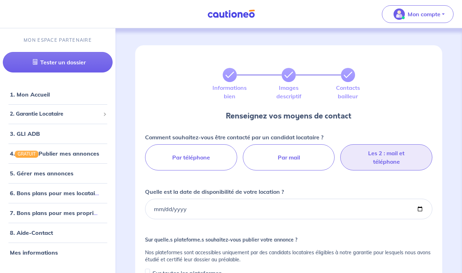
click at [387, 155] on label "Les 2 : mail et téléphone" at bounding box center [386, 157] width 92 height 26
click at [291, 149] on input "Les 2 : mail et téléphone" at bounding box center [289, 146] width 5 height 5
radio input "true"
select select "FR"
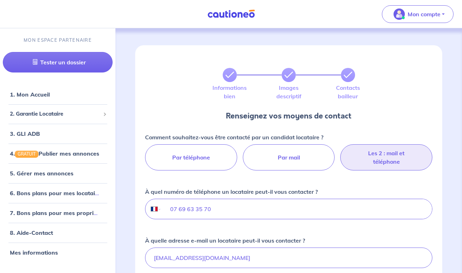
scroll to position [95, 0]
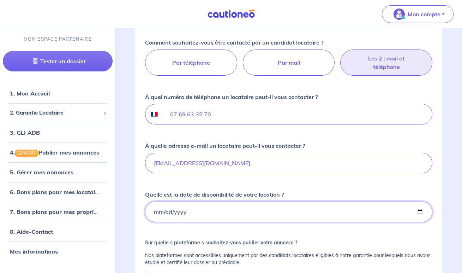
click at [233, 214] on input "Quelle est la date de disponibilité de votre location ?" at bounding box center [288, 211] width 287 height 20
type input "[DATE]"
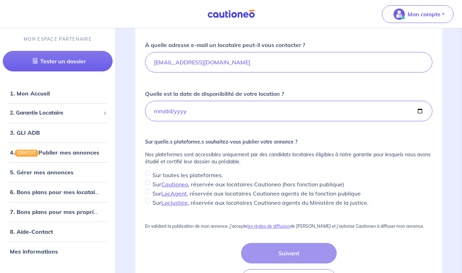
click at [149, 171] on input "Sur toutes les plateformes." at bounding box center [147, 173] width 5 height 5
checkbox input "true"
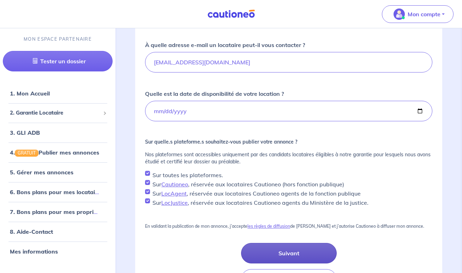
click at [280, 248] on button "Suivant" at bounding box center [289, 253] width 96 height 20
click at [296, 253] on button "Suivant" at bounding box center [289, 253] width 96 height 20
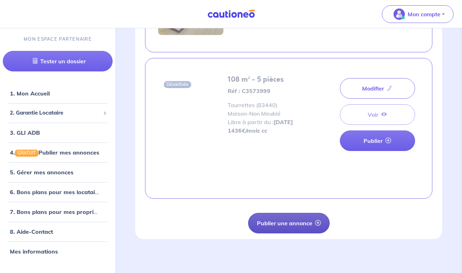
click at [288, 229] on button "Publier une annonce" at bounding box center [289, 223] width 82 height 20
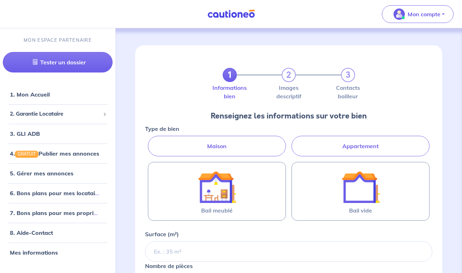
click at [94, 1] on nav "Mon compte MON ESPACE PARTENAIRE Tester un dossier 1. Mon Accueil 2. Garantie L…" at bounding box center [231, 14] width 462 height 28
click at [350, 147] on label "Appartement" at bounding box center [361, 146] width 138 height 20
click at [150, 140] on input "Appartement" at bounding box center [147, 138] width 5 height 5
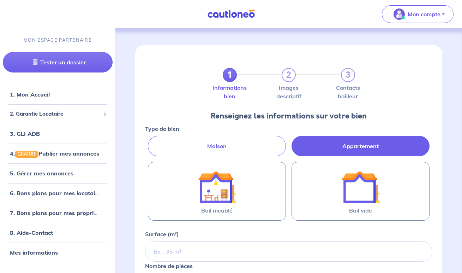
radio input "true"
click at [383, 222] on div "Bail meublé Bail vide" at bounding box center [288, 196] width 287 height 68
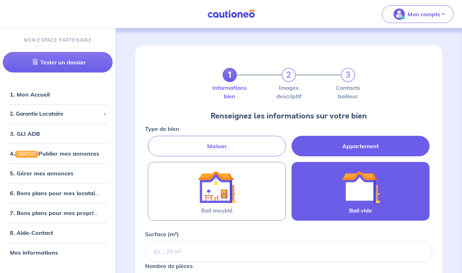
click at [364, 196] on img at bounding box center [361, 187] width 38 height 38
click at [0, 0] on input "Bail vide" at bounding box center [0, 0] width 0 height 0
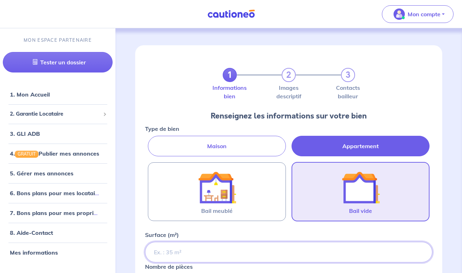
click at [209, 253] on input "Surface (m²)" at bounding box center [288, 252] width 287 height 20
type input "2"
type input "35.19"
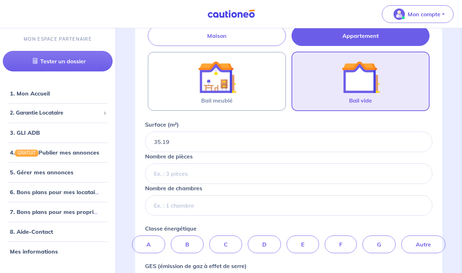
scroll to position [116, 0]
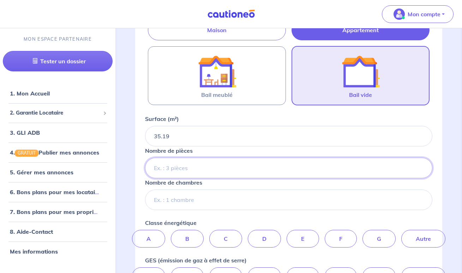
click at [199, 170] on input "Nombre de pièces" at bounding box center [288, 168] width 287 height 20
type input "2"
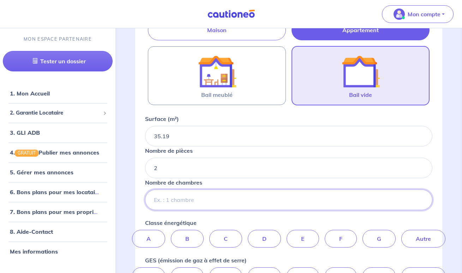
click at [189, 196] on input "Nombre de chambres" at bounding box center [288, 199] width 287 height 20
type input "1"
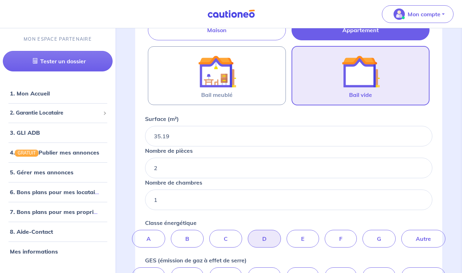
click at [260, 241] on label "D" at bounding box center [264, 239] width 33 height 18
click at [287, 234] on input "D" at bounding box center [289, 232] width 5 height 5
radio input "true"
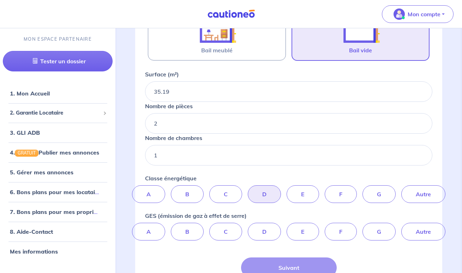
scroll to position [164, 0]
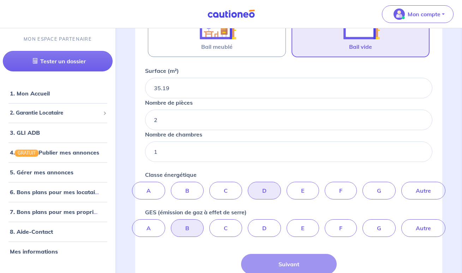
click at [189, 231] on label "B" at bounding box center [187, 228] width 33 height 18
click at [287, 224] on input "B" at bounding box center [289, 221] width 5 height 5
radio input "true"
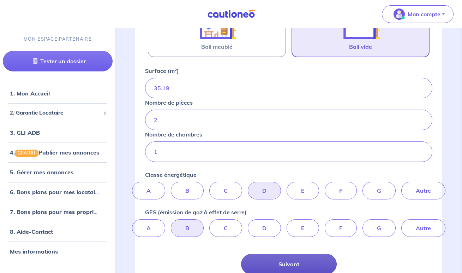
click at [266, 261] on button "Suivant" at bounding box center [289, 264] width 96 height 20
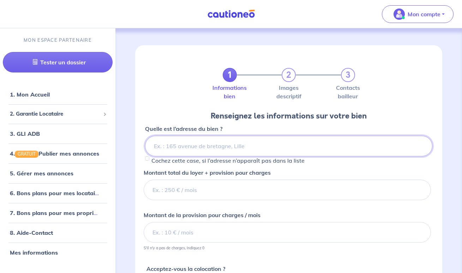
click at [195, 150] on input at bounding box center [288, 146] width 287 height 20
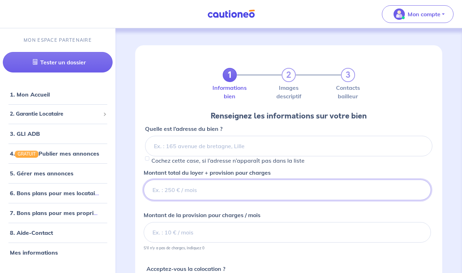
click at [186, 188] on input "Montant total du loyer + provision pour charges" at bounding box center [287, 189] width 287 height 20
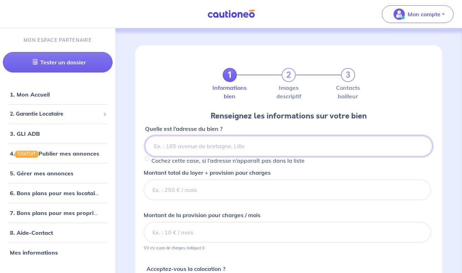
click at [187, 147] on input at bounding box center [288, 146] width 287 height 20
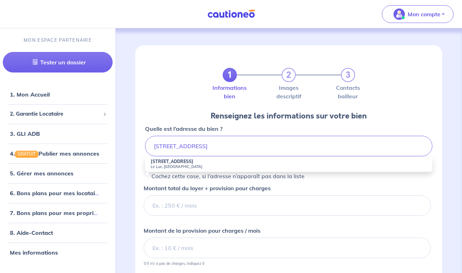
drag, startPoint x: 196, startPoint y: 163, endPoint x: 171, endPoint y: 163, distance: 25.1
click at [171, 163] on strong "[STREET_ADDRESS]" at bounding box center [172, 161] width 43 height 5
type input "[STREET_ADDRESS]"
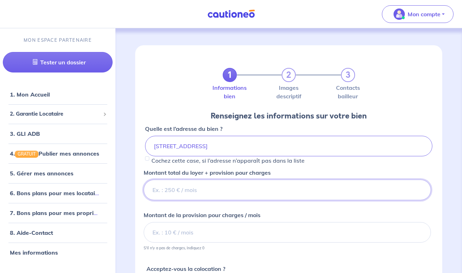
click at [179, 190] on input "Montant total du loyer + provision pour charges" at bounding box center [287, 189] width 287 height 20
type input "660"
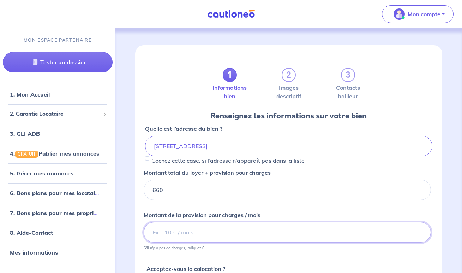
click at [177, 237] on input "Montant de la provision pour charges / mois" at bounding box center [287, 232] width 287 height 20
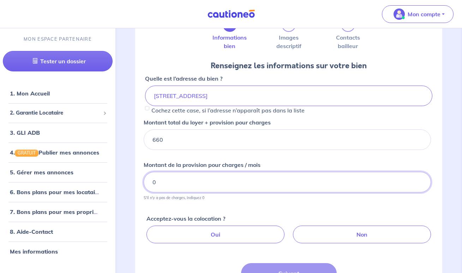
scroll to position [66, 0]
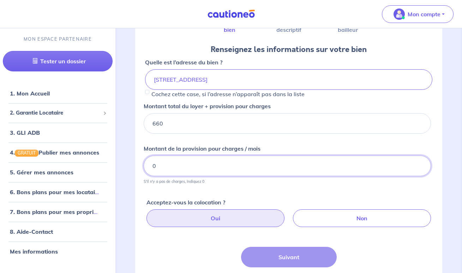
type input "0"
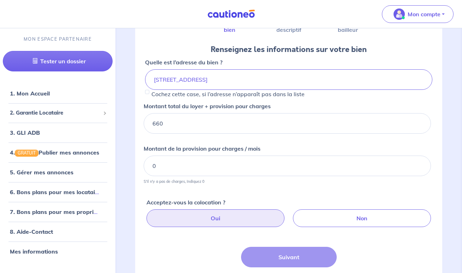
click at [203, 213] on label "Oui" at bounding box center [216, 218] width 138 height 18
click at [288, 213] on input "Oui" at bounding box center [290, 211] width 5 height 5
radio input "true"
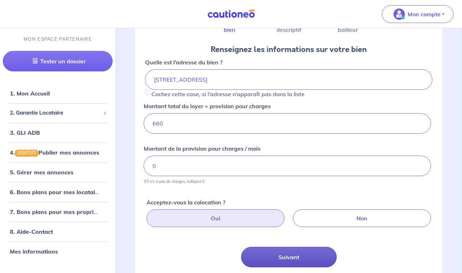
click at [263, 248] on button "Suivant" at bounding box center [289, 257] width 96 height 20
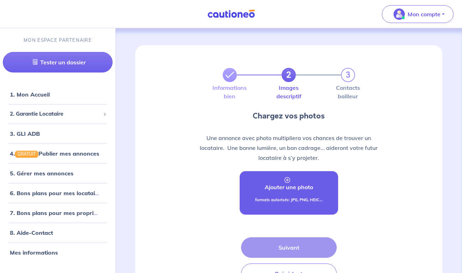
click at [280, 191] on link "Ajouter une photo formats autorisés: JPG, PNG, HEIC..." at bounding box center [289, 192] width 99 height 43
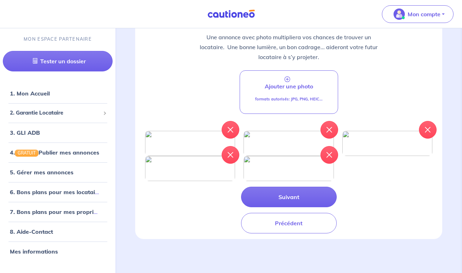
scroll to position [146, 0]
click at [294, 228] on div "Une annonce avec photo multipliera vos chances de trouver un locataire.  Une bo…" at bounding box center [289, 128] width 296 height 209
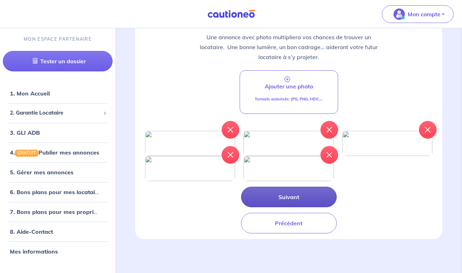
click at [298, 207] on button "Suivant" at bounding box center [289, 196] width 96 height 20
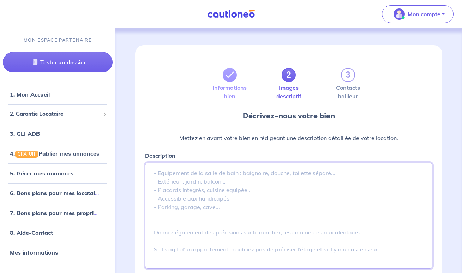
click at [191, 178] on textarea "Description" at bounding box center [288, 215] width 287 height 106
paste textarea "Venez découvrir dans votre agence NABACA, ce charmant appartement de 2 pièces, …"
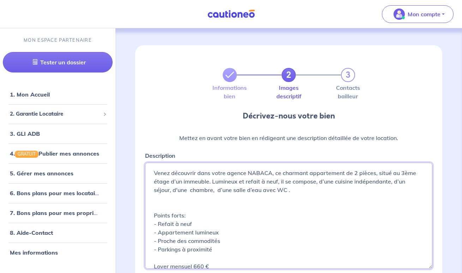
scroll to position [67, 0]
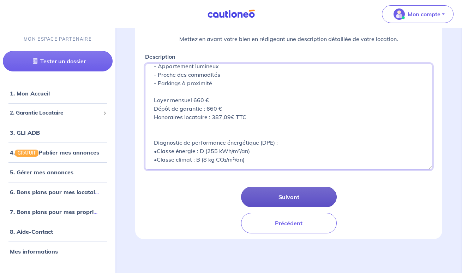
type textarea "Venez découvrir dans votre agence NABACA, ce charmant appartement de 2 pièces, …"
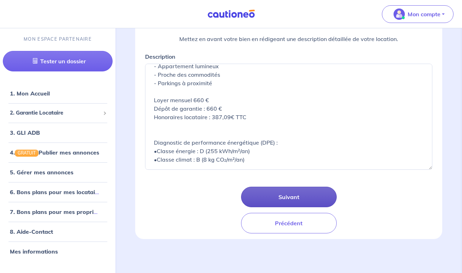
click at [277, 201] on button "Suivant" at bounding box center [289, 196] width 96 height 20
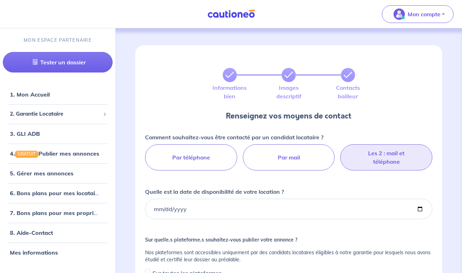
click at [365, 163] on label "Les 2 : mail et téléphone" at bounding box center [386, 157] width 92 height 26
click at [291, 149] on input "Les 2 : mail et téléphone" at bounding box center [289, 146] width 5 height 5
radio input "true"
select select "FR"
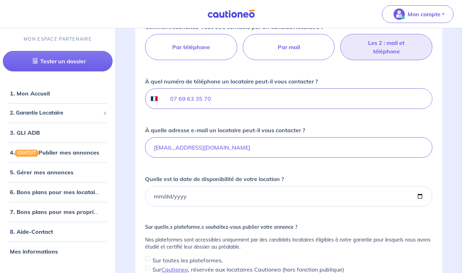
scroll to position [111, 0]
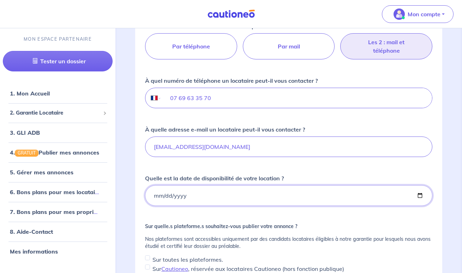
click at [177, 196] on input "Quelle est la date de disponibilité de votre location ?" at bounding box center [288, 195] width 287 height 20
type input "[DATE]"
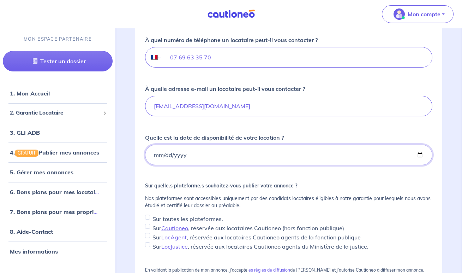
scroll to position [159, 0]
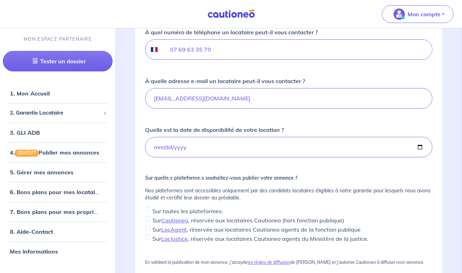
click at [146, 208] on input "Sur toutes les plateformes." at bounding box center [147, 209] width 5 height 5
checkbox input "true"
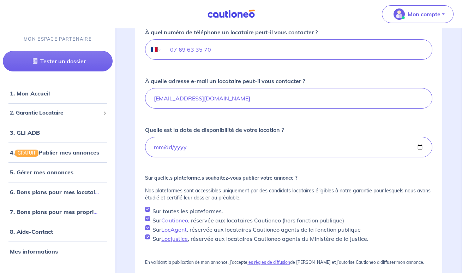
scroll to position [199, 0]
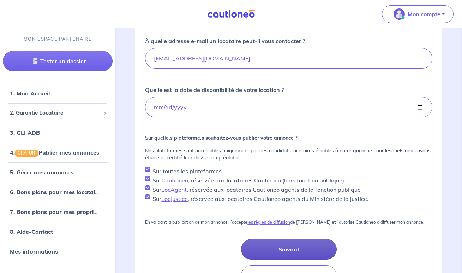
click at [306, 256] on button "Suivant" at bounding box center [289, 249] width 96 height 20
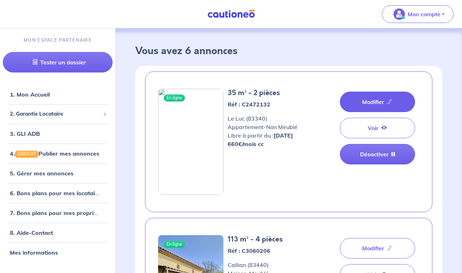
click at [382, 108] on link "Modifier" at bounding box center [377, 101] width 75 height 20
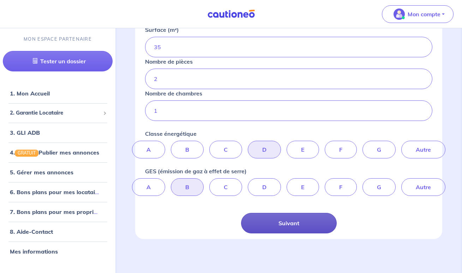
drag, startPoint x: 269, startPoint y: 246, endPoint x: 272, endPoint y: 214, distance: 31.6
click at [269, 245] on div "1 2 3 Informations bien Images descriptif Contacts bailleur Renseignez les info…" at bounding box center [288, 39] width 307 height 432
click at [272, 214] on button "Suivant" at bounding box center [289, 223] width 96 height 20
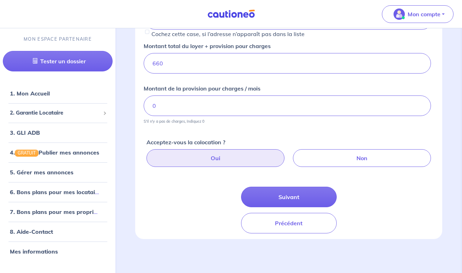
click at [273, 185] on div "Quelle est l’adresse du bien ? [STREET_ADDRESS][PERSON_NAME] cette case, si l’a…" at bounding box center [289, 115] width 296 height 235
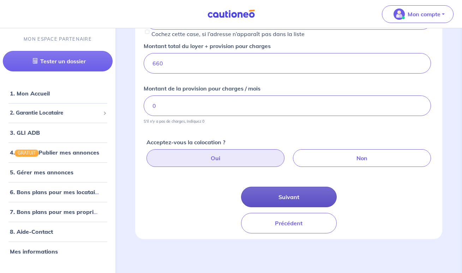
click at [278, 189] on button "Suivant" at bounding box center [289, 196] width 96 height 20
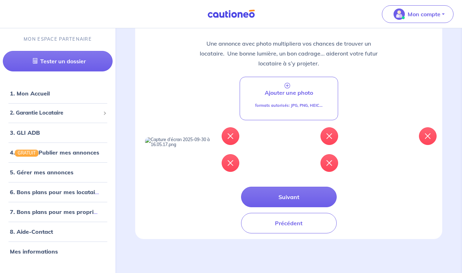
scroll to position [120, 0]
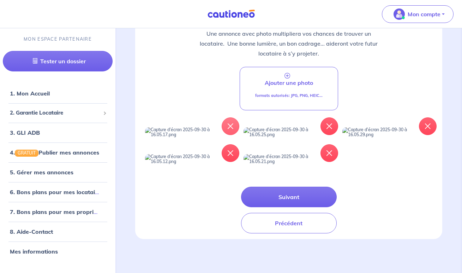
click at [233, 117] on button "button" at bounding box center [231, 126] width 18 height 18
click at [231, 117] on button "button" at bounding box center [231, 126] width 18 height 18
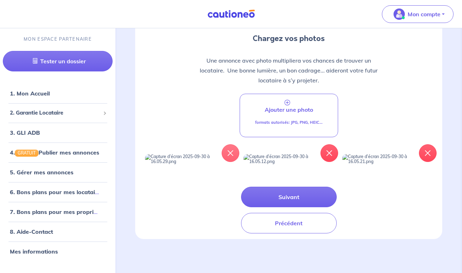
click at [231, 144] on button "button" at bounding box center [231, 153] width 18 height 18
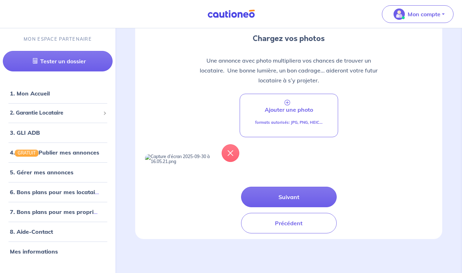
click at [231, 144] on button "button" at bounding box center [231, 153] width 18 height 18
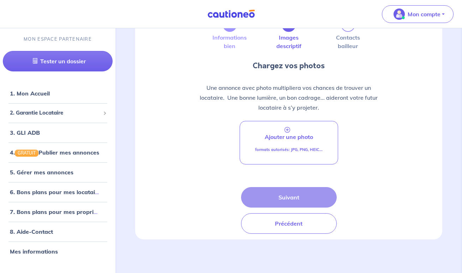
click at [288, 116] on div "Une annonce avec photo multipliera vos chances de trouver un locataire.  Une bo…" at bounding box center [289, 122] width 296 height 96
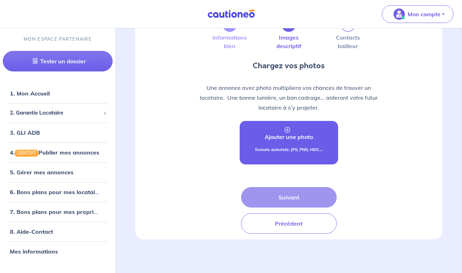
click at [288, 131] on icon at bounding box center [288, 130] width 6 height 6
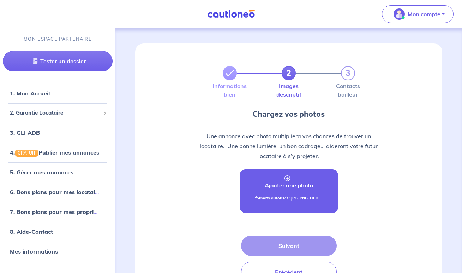
scroll to position [0, 0]
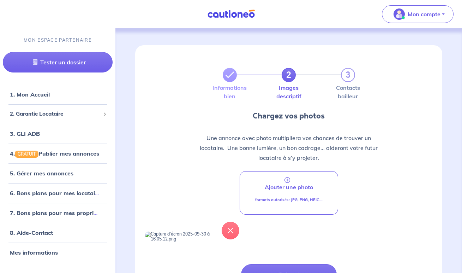
click at [230, 235] on button "button" at bounding box center [231, 230] width 18 height 18
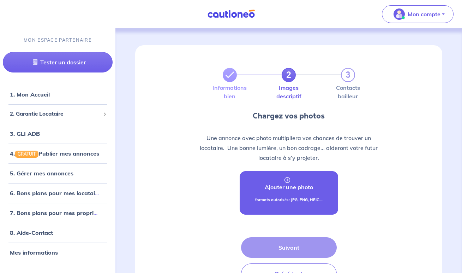
click at [271, 198] on p "formats autorisés: JPG, PNG, HEIC..." at bounding box center [288, 200] width 67 height 6
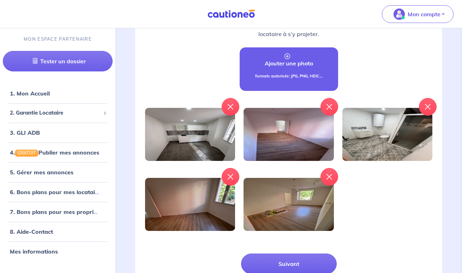
scroll to position [161, 0]
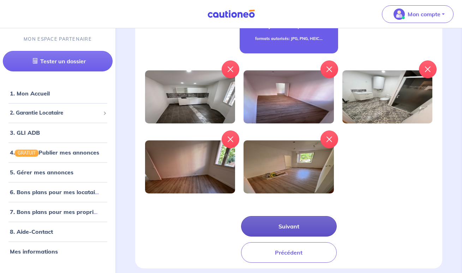
click at [300, 220] on button "Suivant" at bounding box center [289, 226] width 96 height 20
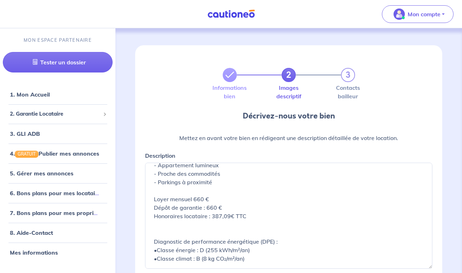
scroll to position [67, 0]
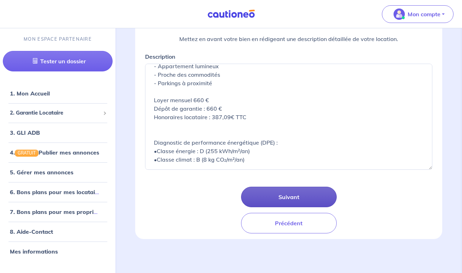
click at [286, 201] on button "Suivant" at bounding box center [289, 196] width 96 height 20
select select "FR"
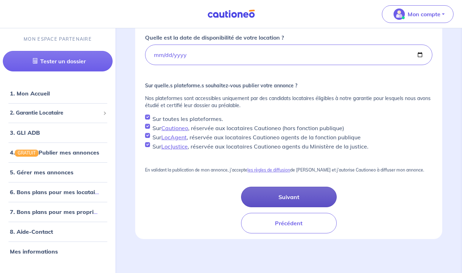
click at [283, 195] on button "Suivant" at bounding box center [289, 196] width 96 height 20
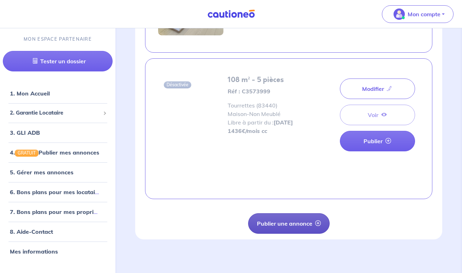
click at [290, 223] on button "Publier une annonce" at bounding box center [289, 223] width 82 height 20
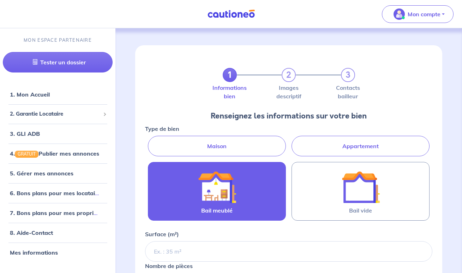
click at [323, 147] on label "Appartement" at bounding box center [361, 146] width 138 height 20
click at [150, 140] on input "Appartement" at bounding box center [147, 138] width 5 height 5
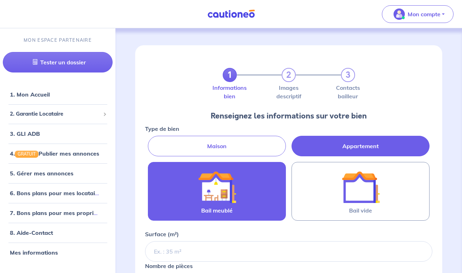
radio input "true"
click at [251, 189] on label "Bail meublé" at bounding box center [217, 191] width 138 height 59
click at [0, 0] on input "Bail meublé" at bounding box center [0, 0] width 0 height 0
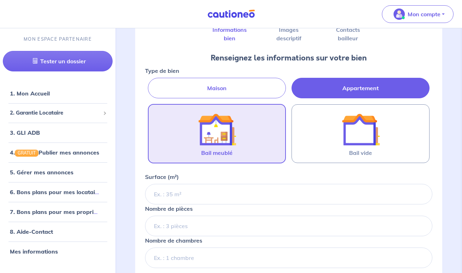
scroll to position [59, 0]
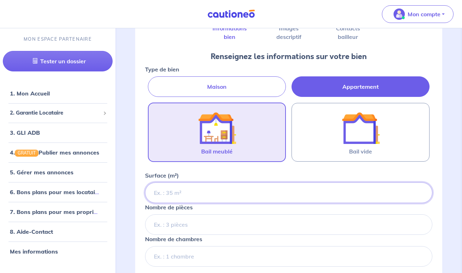
click at [251, 189] on input "Surface (m²)" at bounding box center [288, 192] width 287 height 20
type input "58.79"
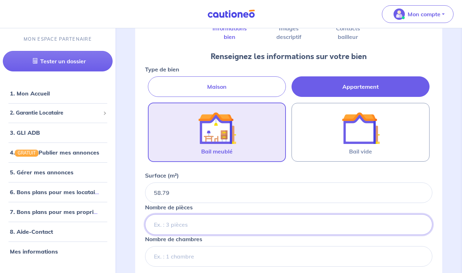
click at [179, 224] on input "Nombre de pièces" at bounding box center [288, 224] width 287 height 20
type input "3"
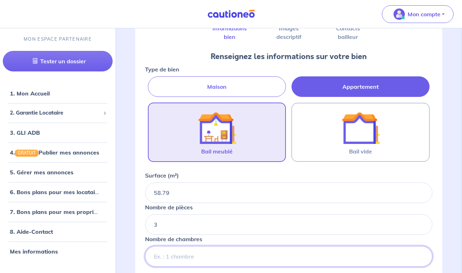
click at [180, 260] on input "Nombre de chambres" at bounding box center [288, 256] width 287 height 20
type input "2"
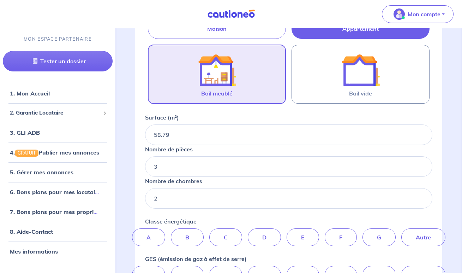
scroll to position [118, 0]
click at [194, 242] on label "B" at bounding box center [187, 237] width 33 height 18
click at [287, 232] on input "B" at bounding box center [289, 230] width 5 height 5
radio input "true"
click at [152, 267] on label "A" at bounding box center [148, 274] width 33 height 18
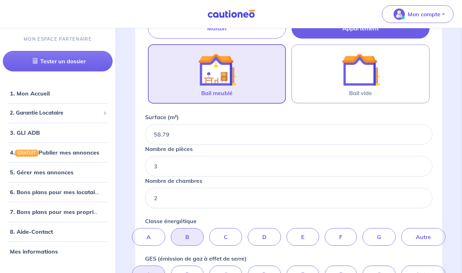
click at [287, 267] on input "A" at bounding box center [289, 267] width 5 height 5
radio input "true"
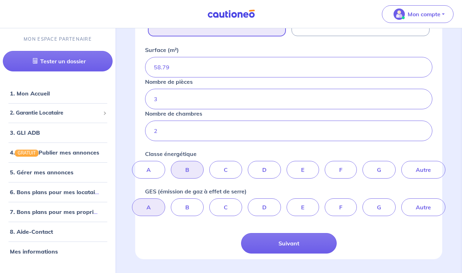
scroll to position [185, 0]
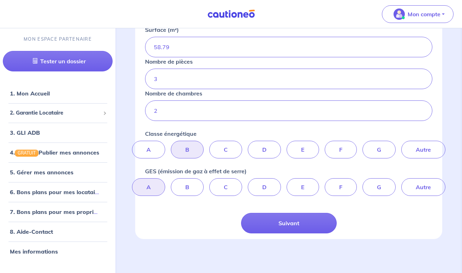
click at [267, 210] on div "Type de bien Maison Appartement Bail meublé Bail vide Surface (m²) 58.79 Nombre…" at bounding box center [289, 76] width 296 height 314
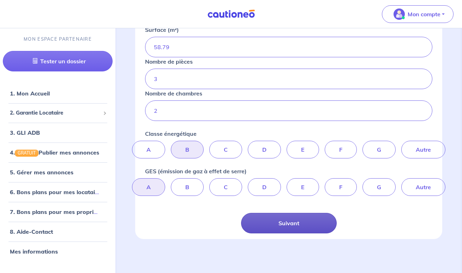
click at [272, 222] on button "Suivant" at bounding box center [289, 223] width 96 height 20
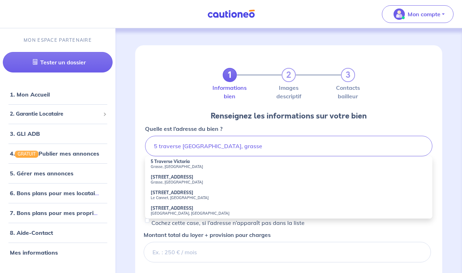
click at [173, 164] on small "Grasse, [GEOGRAPHIC_DATA]" at bounding box center [289, 166] width 276 height 5
type input "5 Traverse Victoria, Grasse, [GEOGRAPHIC_DATA]"
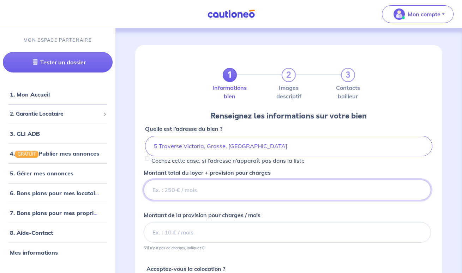
click at [169, 197] on input "Montant total du loyer + provision pour charges" at bounding box center [287, 189] width 287 height 20
type input "1300"
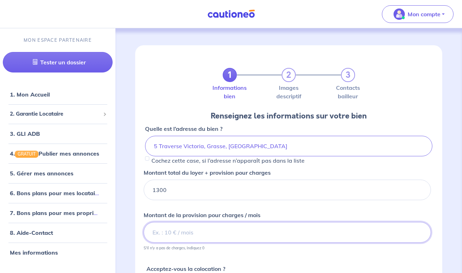
click at [175, 233] on input "Montant de la provision pour charges / mois" at bounding box center [287, 232] width 287 height 20
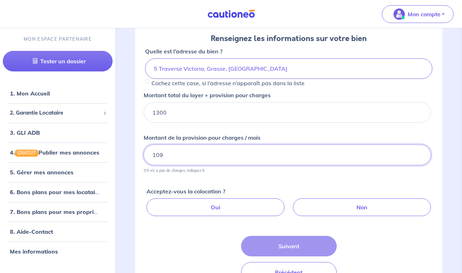
scroll to position [93, 0]
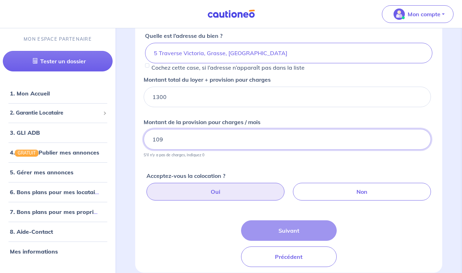
type input "109"
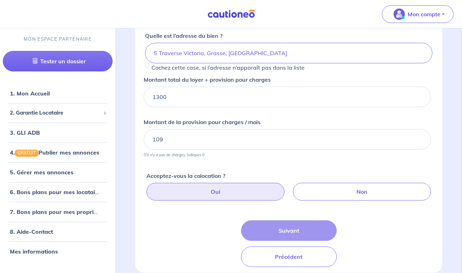
click at [222, 195] on label "Oui" at bounding box center [216, 192] width 138 height 18
click at [288, 187] on input "Oui" at bounding box center [290, 185] width 5 height 5
radio input "true"
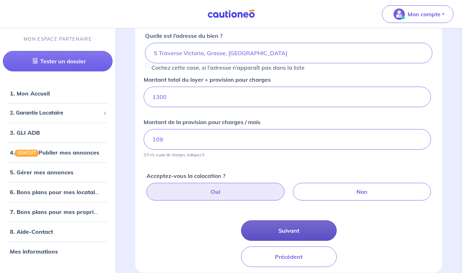
click at [272, 227] on button "Suivant" at bounding box center [289, 230] width 96 height 20
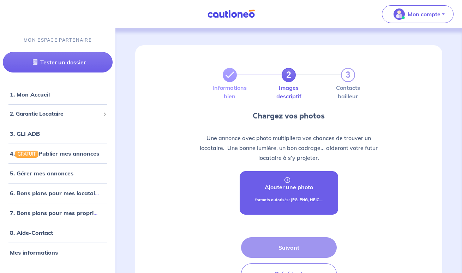
click at [295, 188] on p "Ajouter une photo" at bounding box center [289, 187] width 48 height 8
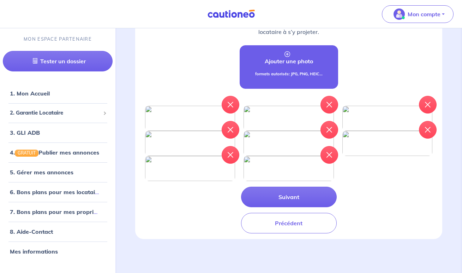
scroll to position [181, 0]
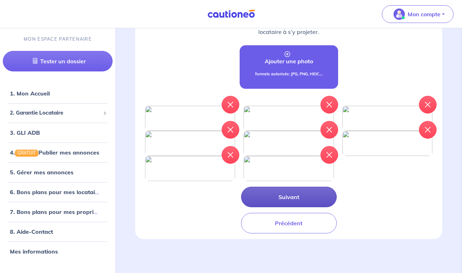
click at [274, 207] on button "Suivant" at bounding box center [289, 196] width 96 height 20
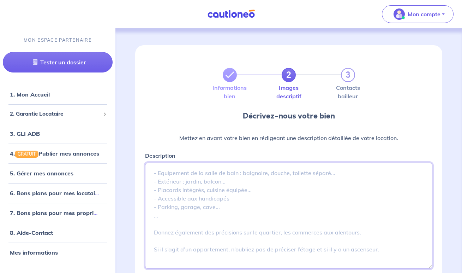
click at [221, 170] on textarea "Description" at bounding box center [288, 215] width 287 height 106
paste textarea "Situé dans un environnement calme et agréable à Grasse, ce [MEDICAL_DATA] trave…"
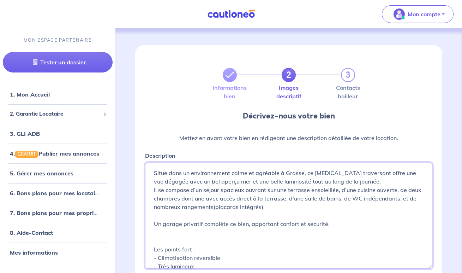
scroll to position [143, 0]
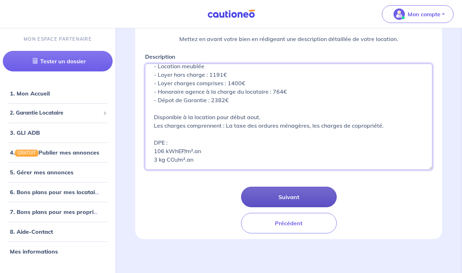
type textarea "Situé dans un environnement calme et agréable à Grasse, ce [MEDICAL_DATA] trave…"
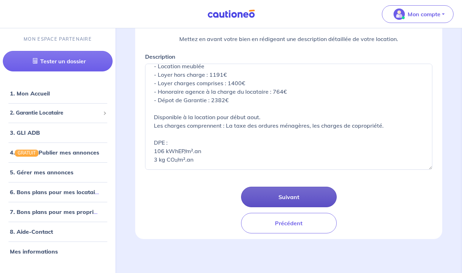
click at [290, 194] on button "Suivant" at bounding box center [289, 196] width 96 height 20
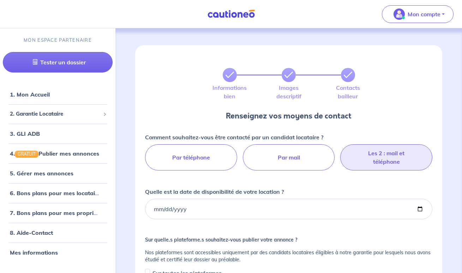
click at [395, 154] on label "Les 2 : mail et téléphone" at bounding box center [386, 157] width 92 height 26
click at [291, 149] on input "Les 2 : mail et téléphone" at bounding box center [289, 146] width 5 height 5
radio input "true"
select select "FR"
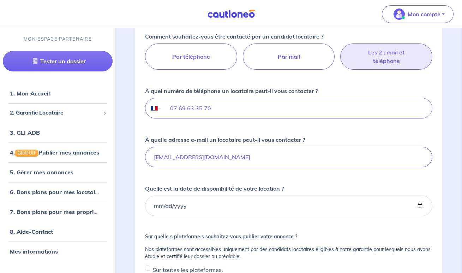
scroll to position [102, 0]
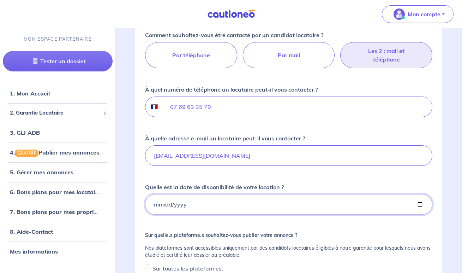
click at [184, 205] on input "Quelle est la date de disponibilité de votre location ?" at bounding box center [288, 204] width 287 height 20
type input "[DATE]"
click at [239, 229] on div "Comment souhaitez-vous être contacté par un candidat locataire ? Par téléphone …" at bounding box center [288, 165] width 287 height 269
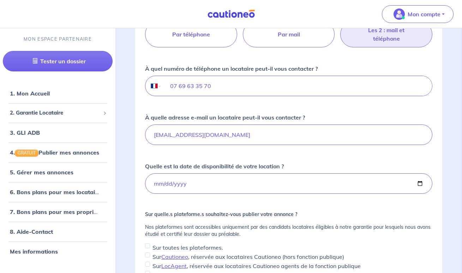
scroll to position [150, 0]
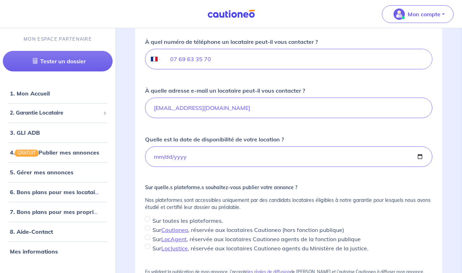
click at [150, 219] on input "Sur toutes les plateformes." at bounding box center [147, 218] width 5 height 5
checkbox input "true"
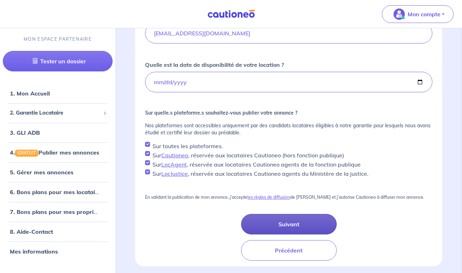
scroll to position [232, 0]
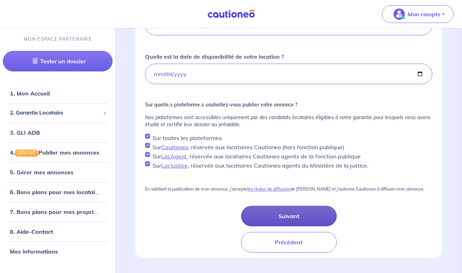
click at [265, 215] on button "Suivant" at bounding box center [289, 216] width 96 height 20
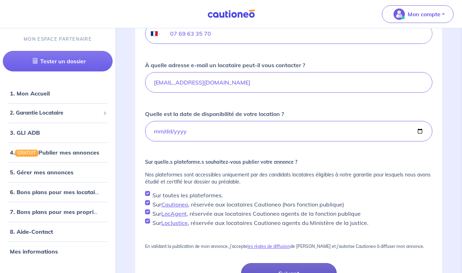
scroll to position [175, 0]
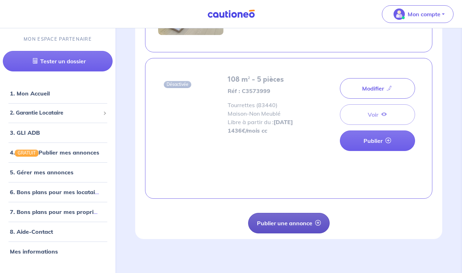
scroll to position [891, 0]
click at [289, 221] on button "Publier une annonce" at bounding box center [289, 223] width 82 height 20
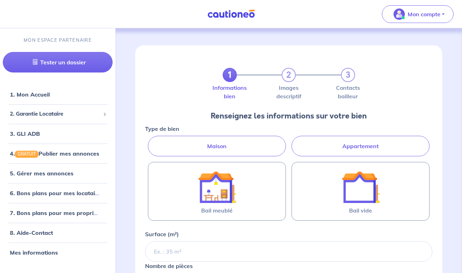
click at [338, 141] on label "Appartement" at bounding box center [361, 146] width 138 height 20
click at [150, 140] on input "Appartement" at bounding box center [147, 138] width 5 height 5
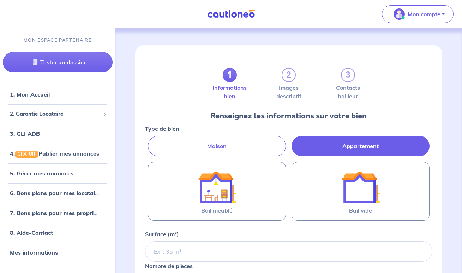
radio input "true"
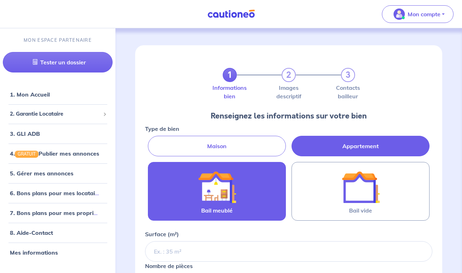
click at [214, 204] on img at bounding box center [217, 187] width 38 height 38
click at [0, 0] on input "Bail meublé" at bounding box center [0, 0] width 0 height 0
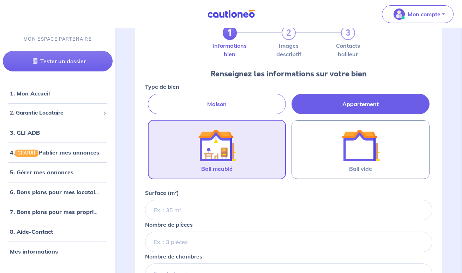
scroll to position [43, 0]
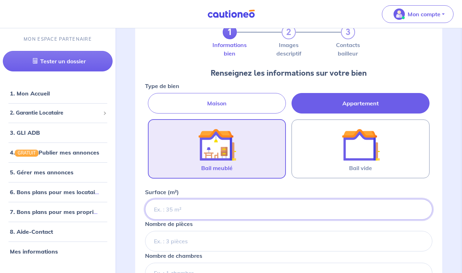
click at [196, 212] on input "Surface (m²)" at bounding box center [288, 209] width 287 height 20
type input "78.80"
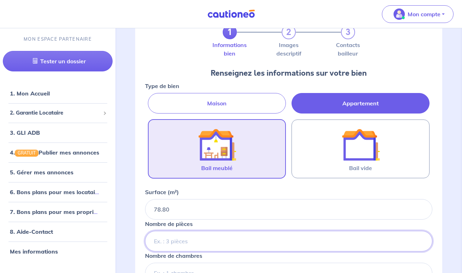
click at [204, 242] on input "Nombre de pièces" at bounding box center [288, 241] width 287 height 20
type input "2"
type input "3"
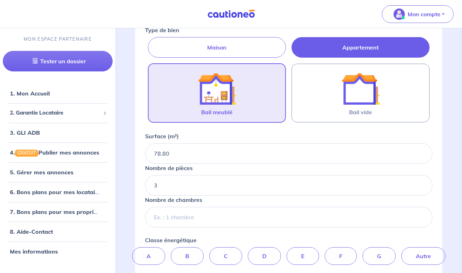
scroll to position [112, 0]
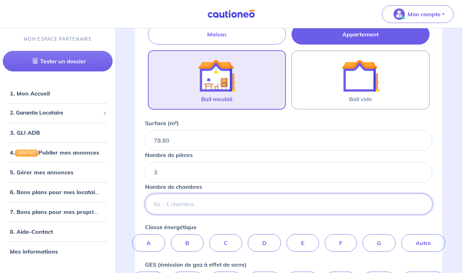
click at [201, 208] on input "Nombre de chambres" at bounding box center [288, 204] width 287 height 20
type input "2"
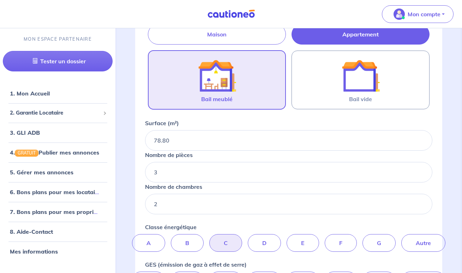
click at [235, 239] on label "C" at bounding box center [225, 243] width 33 height 18
click at [287, 238] on input "C" at bounding box center [289, 236] width 5 height 5
radio input "true"
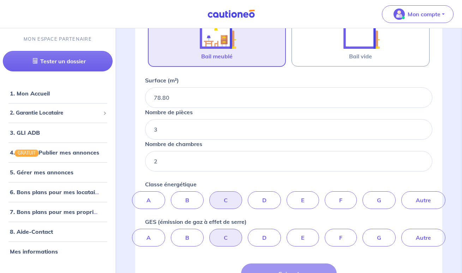
click at [230, 242] on label "C" at bounding box center [225, 237] width 33 height 18
click at [287, 233] on input "C" at bounding box center [289, 230] width 5 height 5
radio input "true"
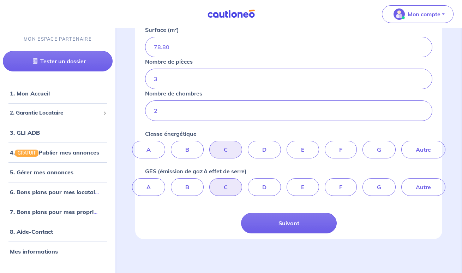
click at [298, 197] on div "Type de bien Maison Appartement Bail meublé Bail vide Surface (m²) 78.80 Nombre…" at bounding box center [289, 76] width 296 height 314
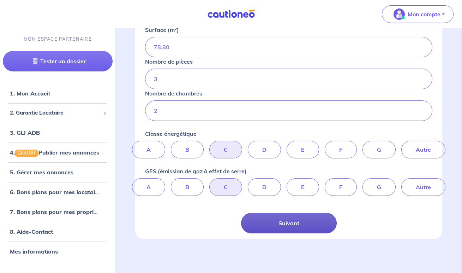
click at [298, 232] on button "Suivant" at bounding box center [289, 223] width 96 height 20
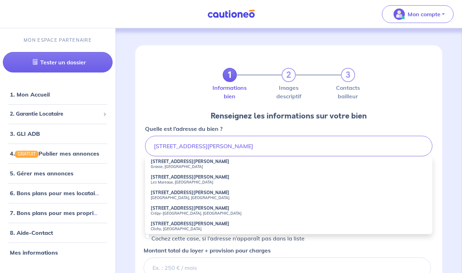
click at [179, 165] on small "Grasse, [GEOGRAPHIC_DATA]" at bounding box center [289, 166] width 276 height 5
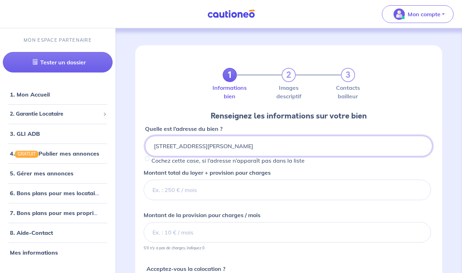
click at [159, 145] on input "[STREET_ADDRESS][PERSON_NAME]" at bounding box center [288, 146] width 287 height 20
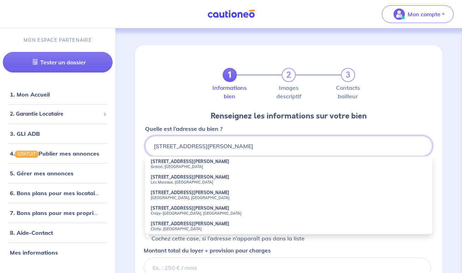
click at [301, 148] on input "[STREET_ADDRESS][PERSON_NAME]" at bounding box center [288, 146] width 287 height 20
type input "[STREET_ADDRESS][PERSON_NAME]"
click at [243, 133] on div "Quelle est l’adresse du bien ? [STREET_ADDRESS][PERSON_NAME] [STREET_ADDRESS][P…" at bounding box center [288, 178] width 287 height 109
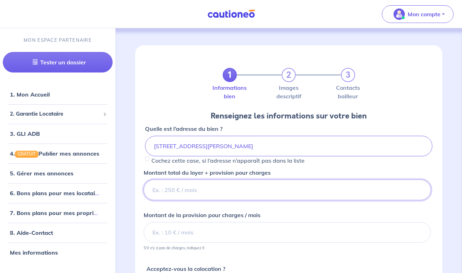
click at [221, 179] on input "Montant total du loyer + provision pour charges" at bounding box center [287, 189] width 287 height 20
type input "1300"
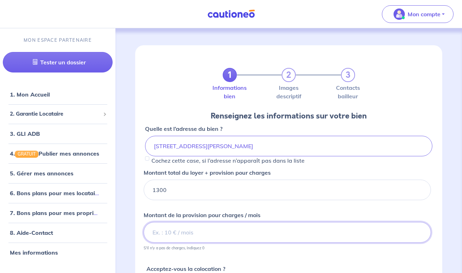
click at [168, 232] on input "Montant de la provision pour charges / mois" at bounding box center [287, 232] width 287 height 20
type input "170"
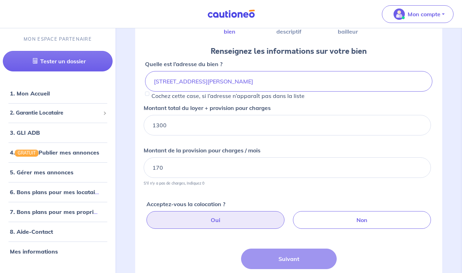
scroll to position [65, 0]
click at [233, 221] on label "Oui" at bounding box center [216, 219] width 138 height 18
click at [288, 215] on input "Oui" at bounding box center [290, 212] width 5 height 5
radio input "true"
type input "[STREET_ADDRESS][PERSON_NAME]"
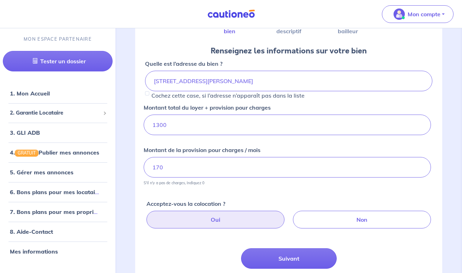
click at [301, 272] on div "Suivant Précédent" at bounding box center [289, 271] width 96 height 47
click at [288, 261] on button "Suivant" at bounding box center [289, 258] width 96 height 20
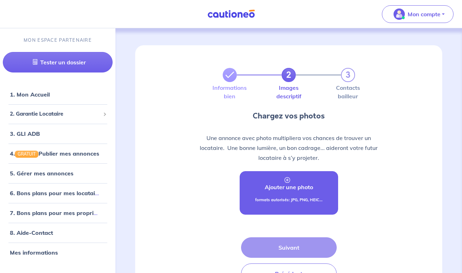
click at [294, 189] on p "Ajouter une photo" at bounding box center [289, 187] width 48 height 8
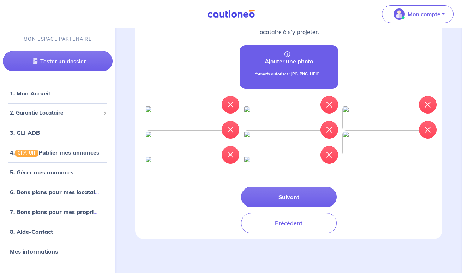
scroll to position [170, 0]
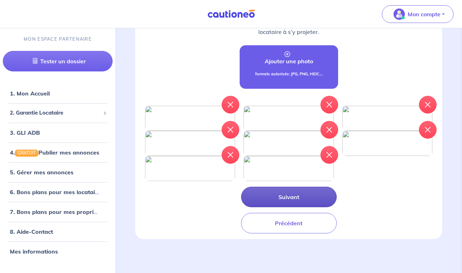
click at [285, 207] on button "Suivant" at bounding box center [289, 196] width 96 height 20
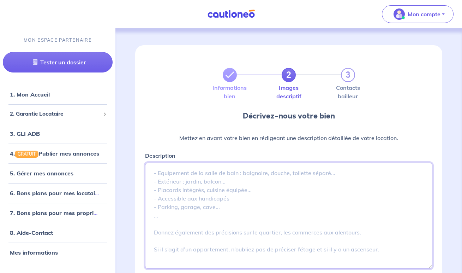
click at [222, 166] on textarea "Description" at bounding box center [288, 215] width 287 height 106
paste textarea "Lore ips dolors ametconsect adipi, elitseddoe tempor i utlaboree do magnaa eni …"
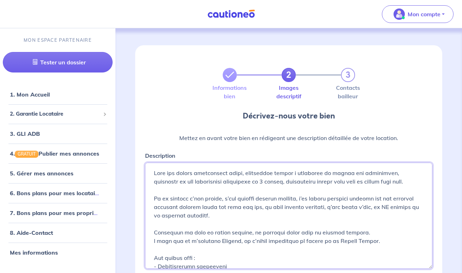
scroll to position [177, 0]
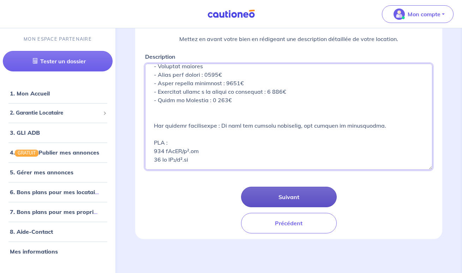
type textarea "Lore ips dolors ametconsect adipi, elitseddoe tempor i utlaboree do magnaa eni …"
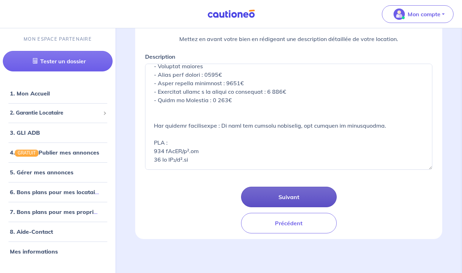
click at [269, 200] on button "Suivant" at bounding box center [289, 196] width 96 height 20
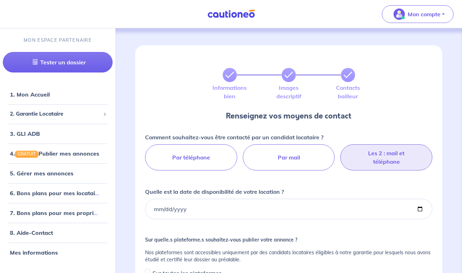
click at [382, 152] on label "Les 2 : mail et téléphone" at bounding box center [386, 157] width 92 height 26
click at [291, 149] on input "Les 2 : mail et téléphone" at bounding box center [289, 146] width 5 height 5
radio input "true"
select select "FR"
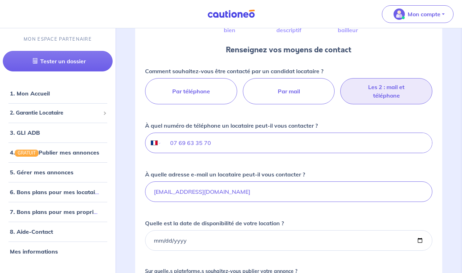
scroll to position [96, 0]
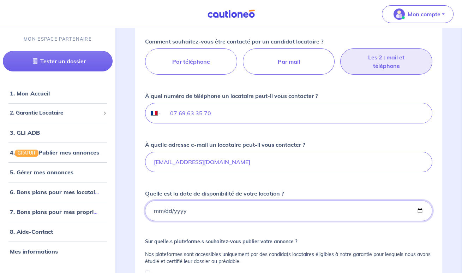
click at [174, 208] on input "Quelle est la date de disponibilité de votre location ?" at bounding box center [288, 210] width 287 height 20
type input "[DATE]"
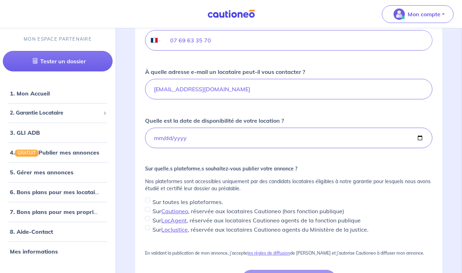
click at [147, 200] on input "Sur toutes les plateformes." at bounding box center [147, 199] width 5 height 5
checkbox input "true"
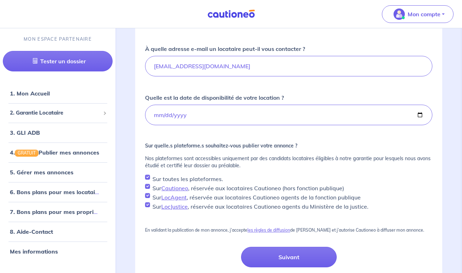
scroll to position [197, 0]
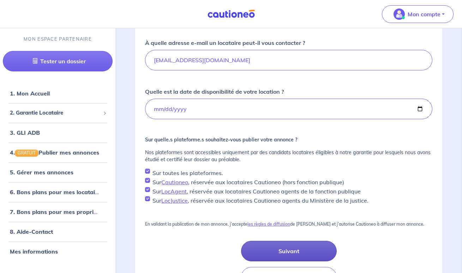
click at [281, 245] on button "Suivant" at bounding box center [289, 251] width 96 height 20
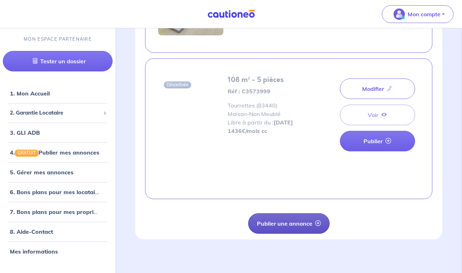
click at [290, 223] on button "Publier une annonce" at bounding box center [289, 223] width 82 height 20
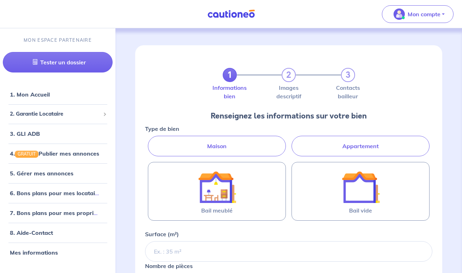
click at [342, 149] on label "Appartement" at bounding box center [361, 146] width 138 height 20
click at [150, 140] on input "Appartement" at bounding box center [147, 138] width 5 height 5
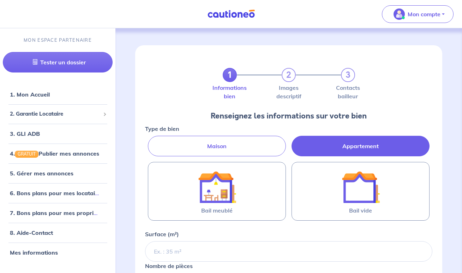
radio input "true"
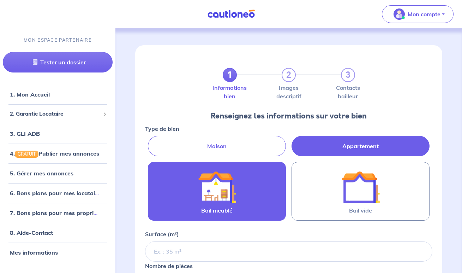
click at [225, 196] on img at bounding box center [217, 187] width 38 height 38
click at [0, 0] on input "Bail meublé" at bounding box center [0, 0] width 0 height 0
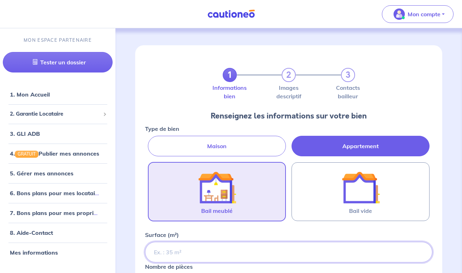
click at [203, 250] on input "Surface (m²)" at bounding box center [288, 252] width 287 height 20
type input "27.05"
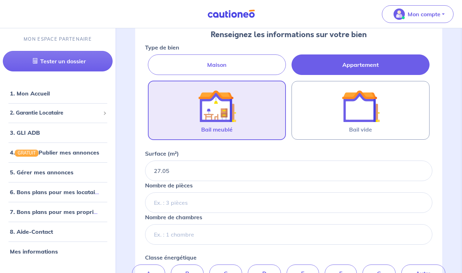
scroll to position [82, 0]
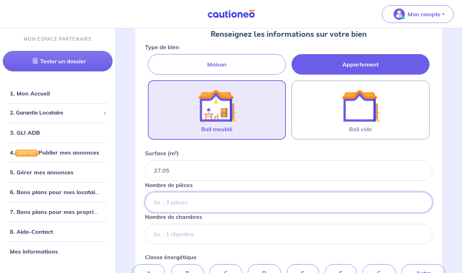
click at [195, 208] on input "Nombre de pièces" at bounding box center [288, 202] width 287 height 20
type input "1"
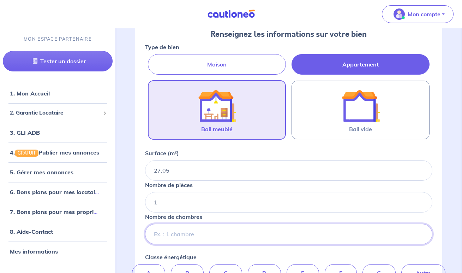
click at [191, 229] on input "Nombre de chambres" at bounding box center [288, 234] width 287 height 20
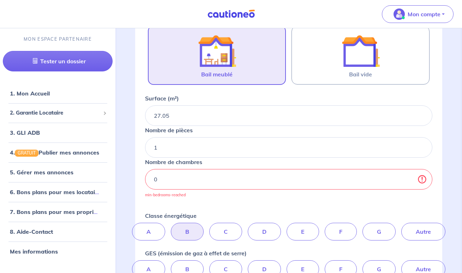
scroll to position [150, 0]
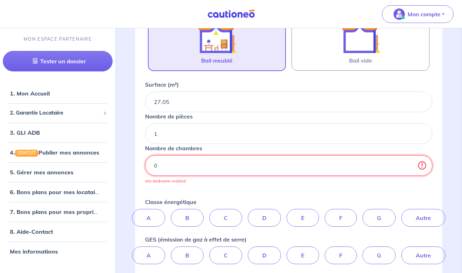
click at [194, 160] on input "0" at bounding box center [288, 165] width 287 height 20
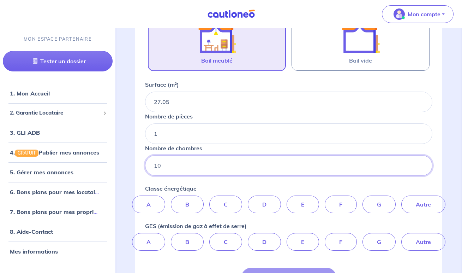
click at [204, 158] on input "10" at bounding box center [288, 165] width 287 height 20
click at [213, 164] on input "10" at bounding box center [288, 165] width 287 height 20
type input "1"
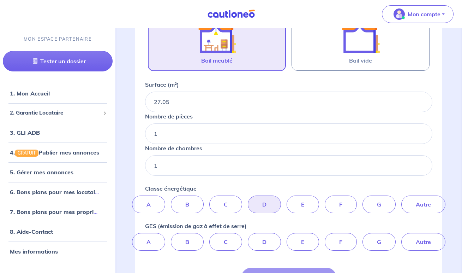
click at [259, 201] on label "D" at bounding box center [264, 204] width 33 height 18
click at [287, 200] on input "D" at bounding box center [289, 197] width 5 height 5
radio input "true"
click at [192, 249] on label "B" at bounding box center [187, 242] width 33 height 18
click at [287, 237] on input "B" at bounding box center [289, 235] width 5 height 5
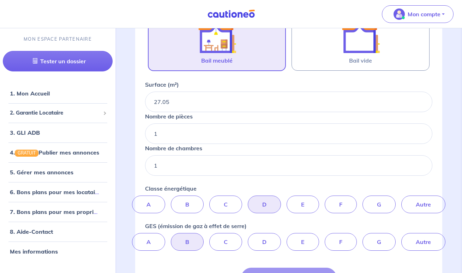
radio input "true"
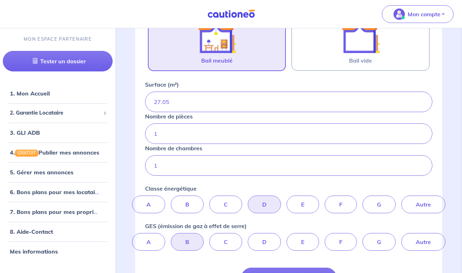
click at [264, 267] on div "Type de bien Maison Appartement Bail meublé Bail vide Surface (m²) 27.05 Nombre…" at bounding box center [289, 131] width 296 height 314
click at [287, 272] on button "Suivant" at bounding box center [289, 277] width 96 height 20
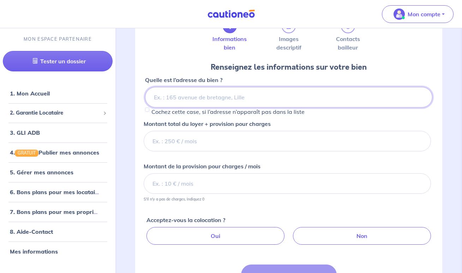
scroll to position [47, 0]
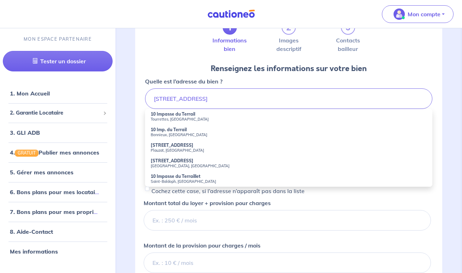
click at [166, 118] on small "Tourrettes, [GEOGRAPHIC_DATA]" at bounding box center [289, 119] width 276 height 5
type input "10 Impasse du Terrail, [GEOGRAPHIC_DATA], [GEOGRAPHIC_DATA]"
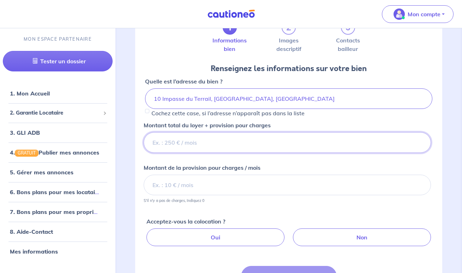
click at [239, 142] on input "Montant total du loyer + provision pour charges" at bounding box center [287, 142] width 287 height 20
type input "486"
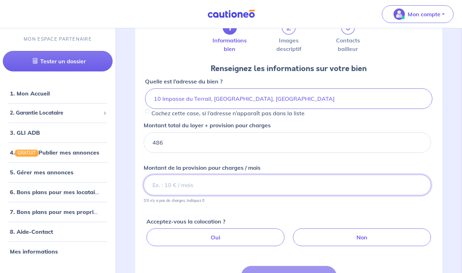
click at [205, 181] on input "Montant de la provision pour charges / mois" at bounding box center [287, 184] width 287 height 20
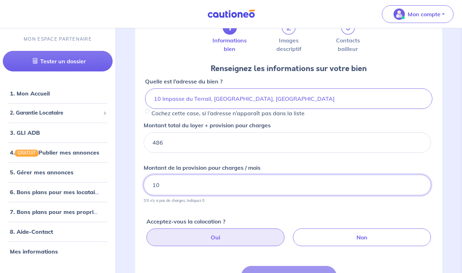
type input "10"
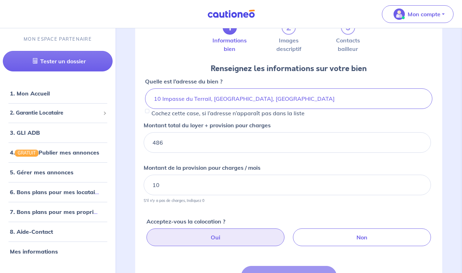
click at [213, 238] on label "Oui" at bounding box center [216, 237] width 138 height 18
click at [288, 233] on input "Oui" at bounding box center [290, 230] width 5 height 5
radio input "true"
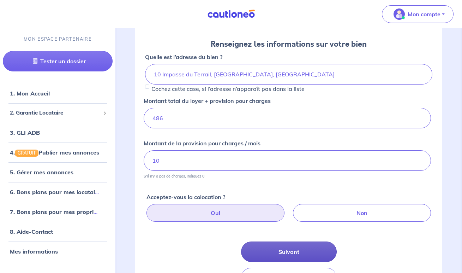
click at [260, 244] on button "Suivant" at bounding box center [289, 251] width 96 height 20
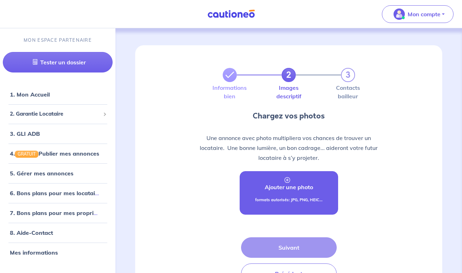
click at [290, 192] on link "Ajouter une photo formats autorisés: JPG, PNG, HEIC..." at bounding box center [289, 192] width 99 height 43
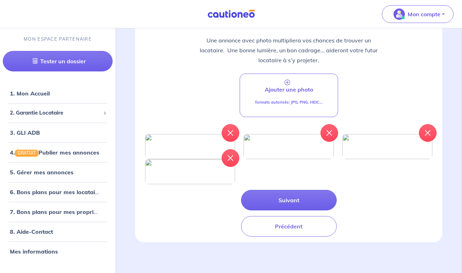
scroll to position [178, 0]
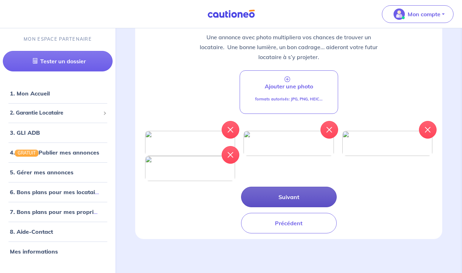
click at [299, 205] on button "Suivant" at bounding box center [289, 196] width 96 height 20
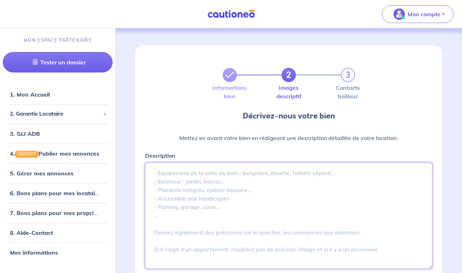
click at [221, 174] on textarea "Description" at bounding box center [288, 215] width 287 height 106
paste textarea "Venez découvrir à la location dans votre agence NABACA, ce joli studio situé da…"
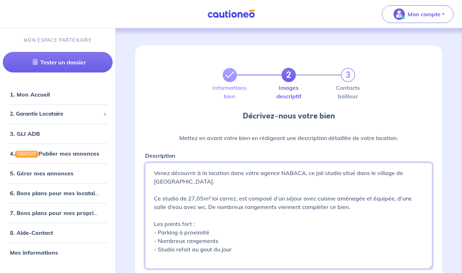
scroll to position [118, 0]
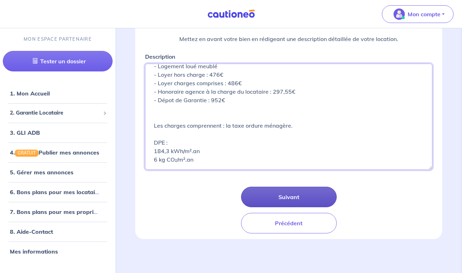
type textarea "Venez découvrir à la location dans votre agence NABACA, ce joli studio situé da…"
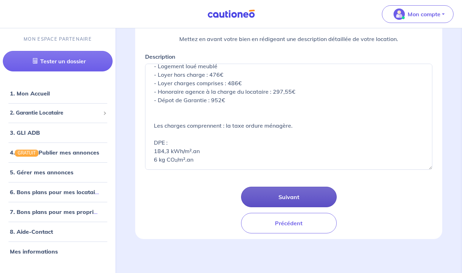
click at [297, 192] on button "Suivant" at bounding box center [289, 196] width 96 height 20
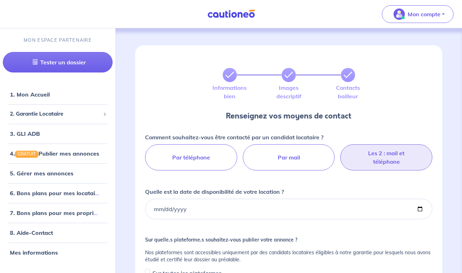
click at [391, 149] on label "Les 2 : mail et téléphone" at bounding box center [386, 157] width 92 height 26
click at [291, 149] on input "Les 2 : mail et téléphone" at bounding box center [289, 146] width 5 height 5
radio input "true"
select select "FR"
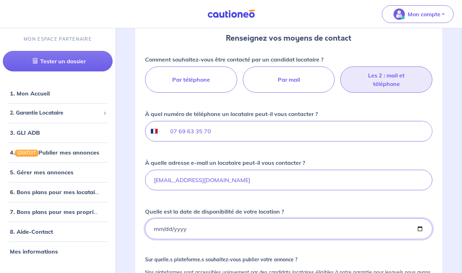
click at [160, 238] on input "Quelle est la date de disponibilité de votre location ?" at bounding box center [288, 228] width 287 height 20
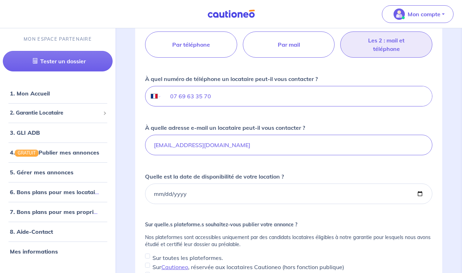
scroll to position [115, 0]
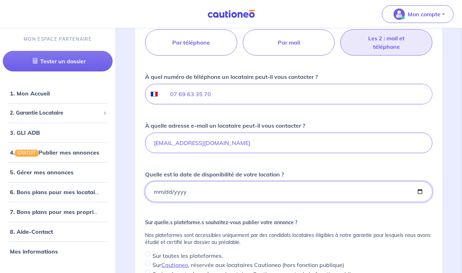
click at [168, 198] on input "Quelle est la date de disponibilité de votre location ?" at bounding box center [288, 191] width 287 height 20
type input "[DATE]"
click at [208, 239] on p "Nos plateformes sont accessibles uniquement par des candidats locataires éligib…" at bounding box center [288, 238] width 287 height 14
click at [148, 255] on input "Sur toutes les plateformes." at bounding box center [147, 253] width 5 height 5
checkbox input "true"
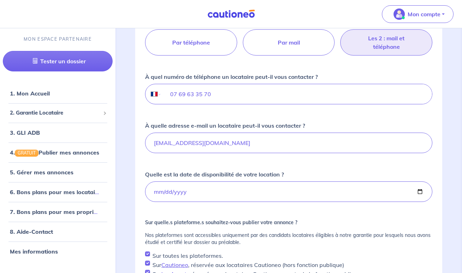
checkbox input "true"
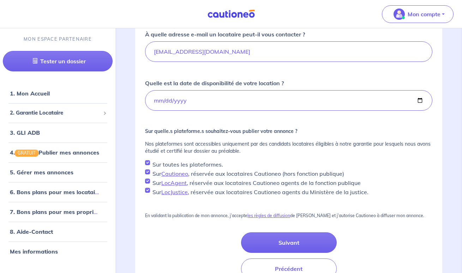
scroll to position [224, 0]
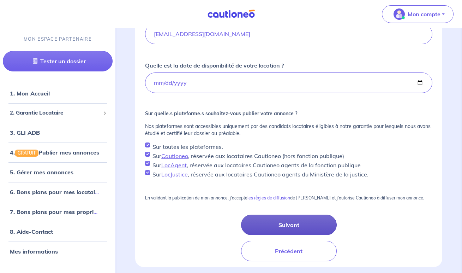
click at [276, 228] on button "Suivant" at bounding box center [289, 224] width 96 height 20
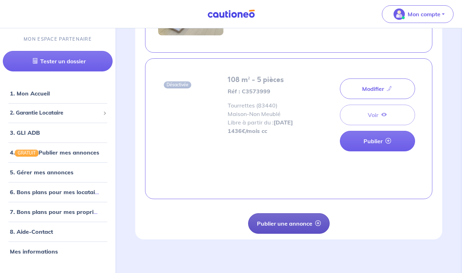
click at [291, 226] on button "Publier une annonce" at bounding box center [289, 223] width 82 height 20
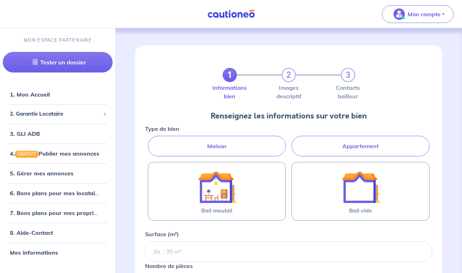
click at [315, 150] on label "Appartement" at bounding box center [361, 146] width 138 height 20
click at [150, 140] on input "Appartement" at bounding box center [147, 138] width 5 height 5
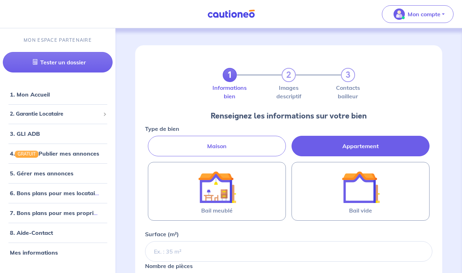
radio input "true"
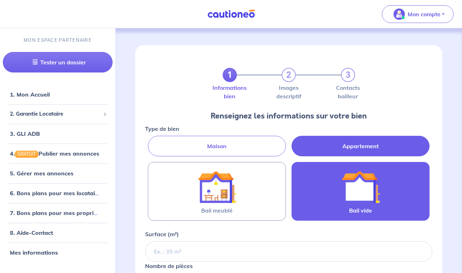
click at [341, 192] on div at bounding box center [361, 187] width 60 height 38
click at [0, 0] on input "Bail vide" at bounding box center [0, 0] width 0 height 0
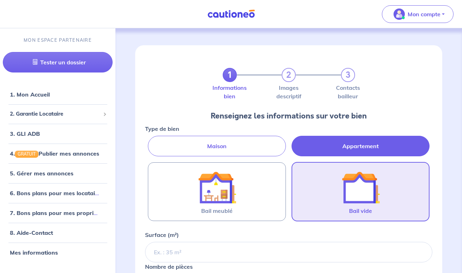
scroll to position [64, 0]
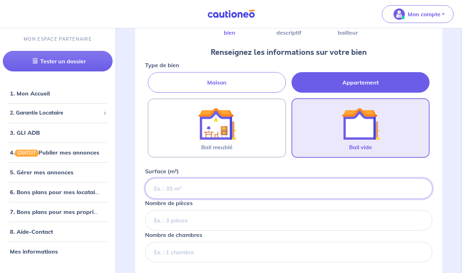
click at [285, 193] on input "Surface (m²)" at bounding box center [288, 188] width 287 height 20
type input "55.33"
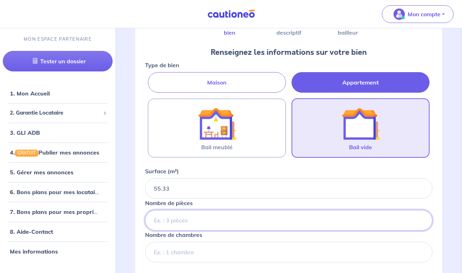
click at [177, 222] on input "Nombre de pièces" at bounding box center [288, 220] width 287 height 20
type input "2"
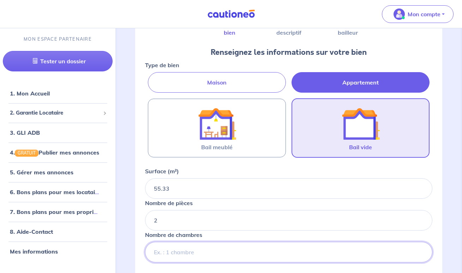
click at [173, 248] on input "Nombre de chambres" at bounding box center [288, 252] width 287 height 20
type input "1"
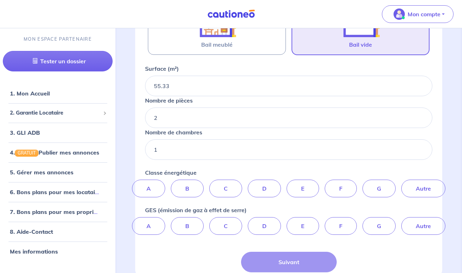
scroll to position [178, 0]
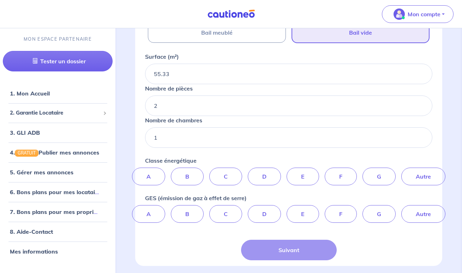
click at [284, 181] on div "A B C D E F G Autre" at bounding box center [288, 176] width 287 height 18
click at [263, 180] on label "D" at bounding box center [264, 176] width 33 height 18
click at [287, 172] on input "D" at bounding box center [289, 169] width 5 height 5
radio input "true"
click at [187, 226] on div "Type de bien Maison Appartement Bail meublé Bail vide Surface (m²) 55.33 Nombre…" at bounding box center [289, 103] width 296 height 314
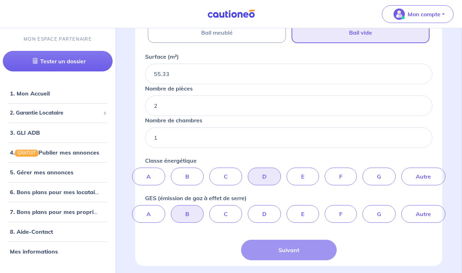
click at [187, 208] on label "B" at bounding box center [187, 214] width 33 height 18
click at [287, 208] on input "B" at bounding box center [289, 207] width 5 height 5
radio input "true"
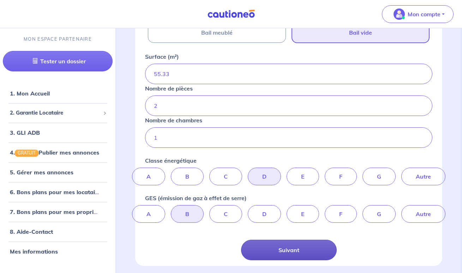
click at [273, 246] on button "Suivant" at bounding box center [289, 249] width 96 height 20
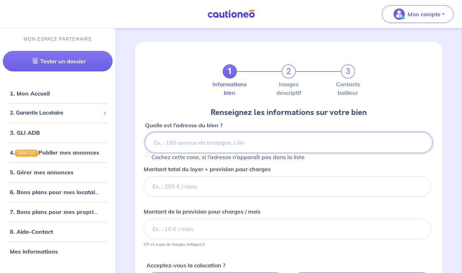
scroll to position [1, 0]
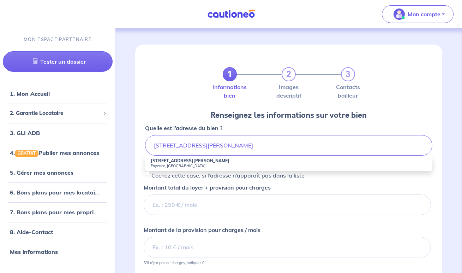
click at [181, 162] on strong "[STREET_ADDRESS][PERSON_NAME]" at bounding box center [190, 160] width 79 height 5
type input "[STREET_ADDRESS][PERSON_NAME]"
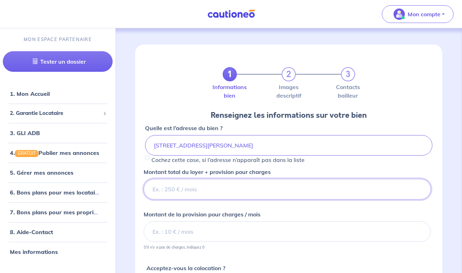
click at [215, 193] on input "Montant total du loyer + provision pour charges" at bounding box center [287, 189] width 287 height 20
type input "671"
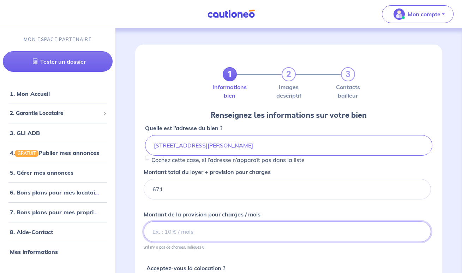
click at [190, 236] on input "Montant de la provision pour charges / mois" at bounding box center [287, 231] width 287 height 20
type input "23"
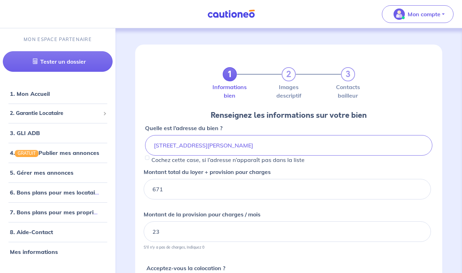
scroll to position [72, 0]
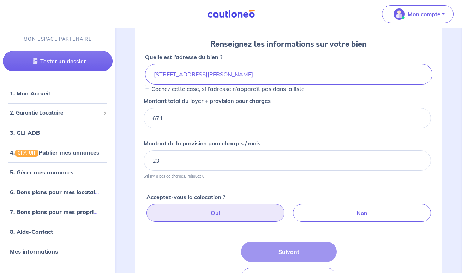
click at [233, 206] on label "Oui" at bounding box center [216, 213] width 138 height 18
click at [288, 206] on input "Oui" at bounding box center [290, 206] width 5 height 5
radio input "true"
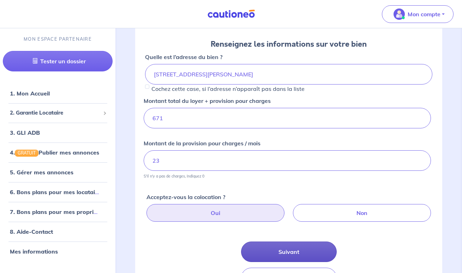
click at [272, 245] on button "Suivant" at bounding box center [289, 251] width 96 height 20
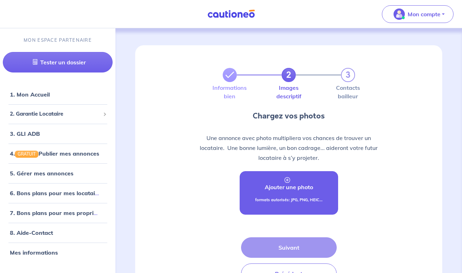
click at [296, 189] on p "Ajouter une photo" at bounding box center [289, 187] width 48 height 8
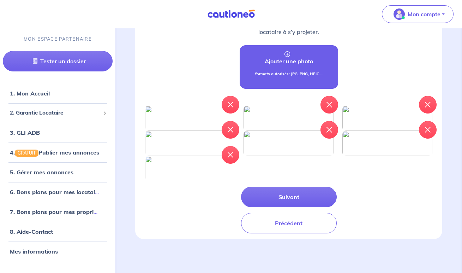
scroll to position [155, 0]
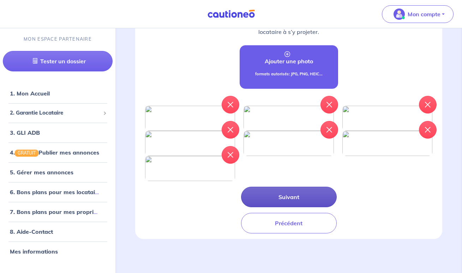
click at [294, 207] on button "Suivant" at bounding box center [289, 196] width 96 height 20
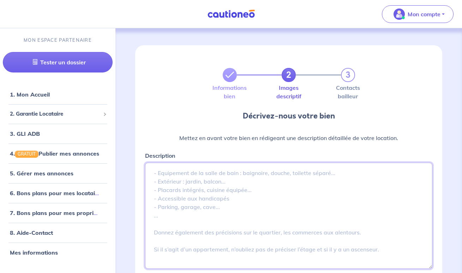
click at [184, 170] on textarea "Description" at bounding box center [288, 215] width 287 height 106
paste textarea "otre agence NABACA vous propose à la location cet appartement idéalement situé …"
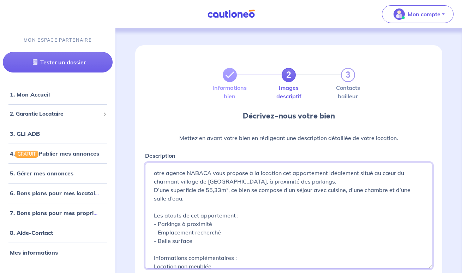
click at [153, 173] on textarea "otre agence NABACA vous propose à la location cet appartement idéalement situé …" at bounding box center [288, 215] width 287 height 106
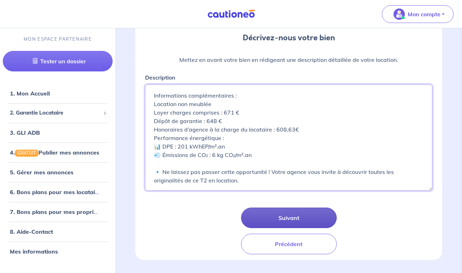
scroll to position [94, 0]
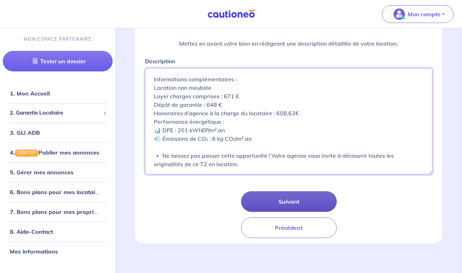
type textarea "Votre agence NABACA vous propose à la location cet appartement idéalement situé…"
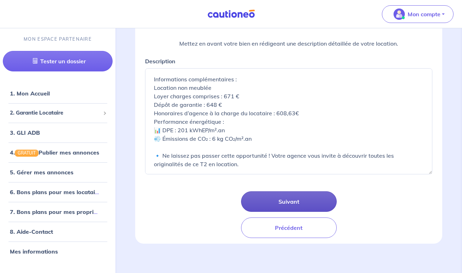
click at [287, 199] on button "Suivant" at bounding box center [289, 201] width 96 height 20
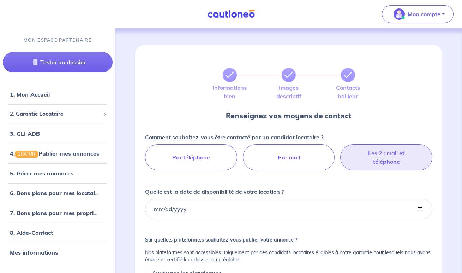
click at [373, 154] on label "Les 2 : mail et téléphone" at bounding box center [386, 157] width 92 height 26
click at [291, 149] on input "Les 2 : mail et téléphone" at bounding box center [289, 146] width 5 height 5
radio input "true"
select select "FR"
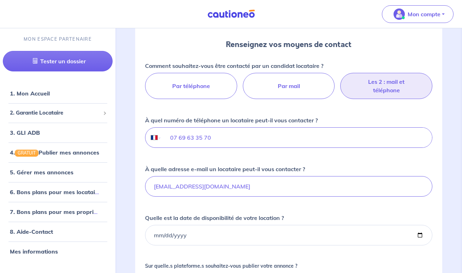
scroll to position [75, 0]
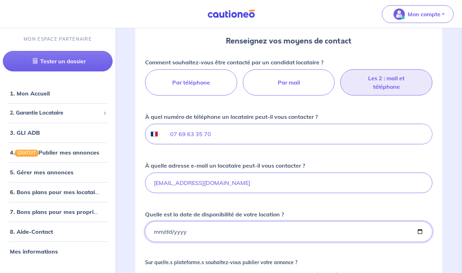
click at [186, 231] on input "Quelle est la date de disponibilité de votre location ?" at bounding box center [288, 231] width 287 height 20
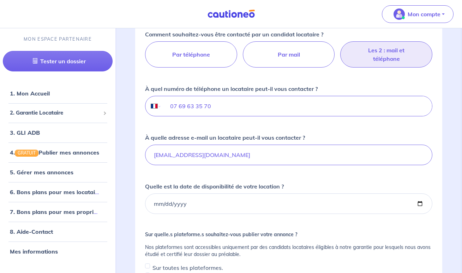
scroll to position [110, 0]
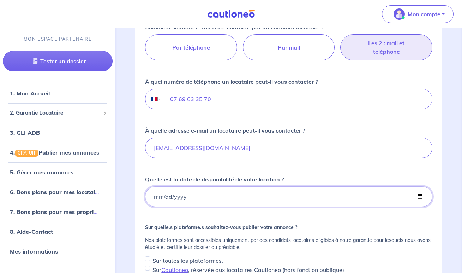
click at [170, 202] on input "Quelle est la date de disponibilité de votre location ?" at bounding box center [288, 196] width 287 height 20
type input "[DATE]"
click at [212, 235] on div "Sur quelle.s plateforme.s souhaitez-vous publier votre annonce ? Nos plateforme…" at bounding box center [288, 258] width 287 height 69
click at [147, 257] on input "Sur toutes les plateformes." at bounding box center [147, 258] width 5 height 5
checkbox input "true"
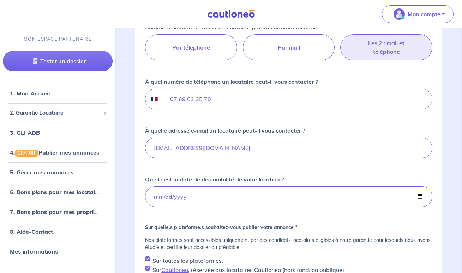
checkbox input "true"
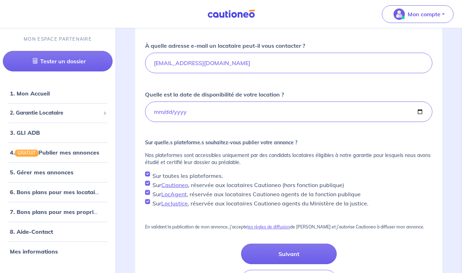
scroll to position [206, 0]
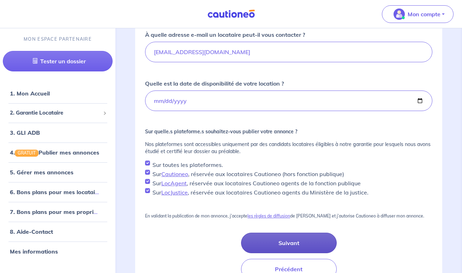
click at [269, 244] on button "Suivant" at bounding box center [289, 242] width 96 height 20
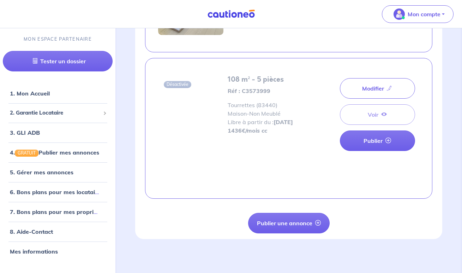
scroll to position [1329, 0]
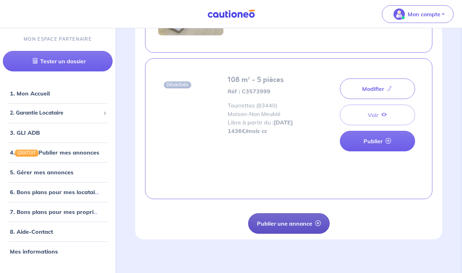
click at [263, 225] on button "Publier une annonce" at bounding box center [289, 223] width 82 height 20
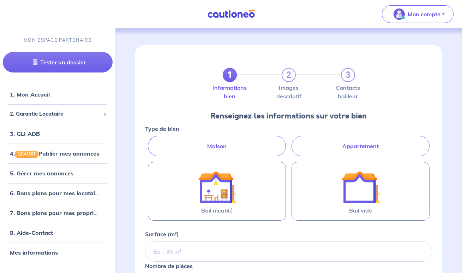
click at [249, 141] on label "Maison" at bounding box center [217, 146] width 138 height 20
click at [150, 140] on input "Maison" at bounding box center [147, 138] width 5 height 5
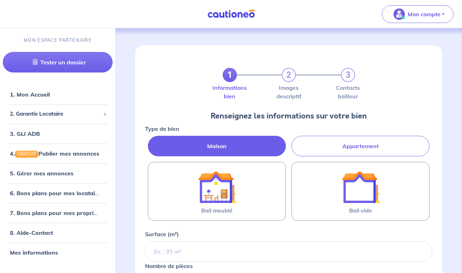
radio input "true"
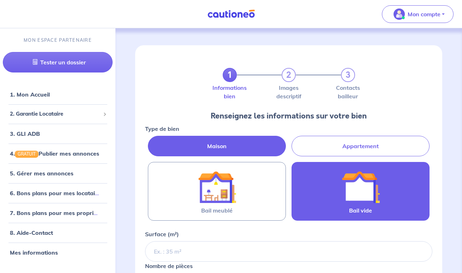
click at [307, 205] on label "Bail vide" at bounding box center [361, 191] width 138 height 59
click at [0, 0] on input "Bail vide" at bounding box center [0, 0] width 0 height 0
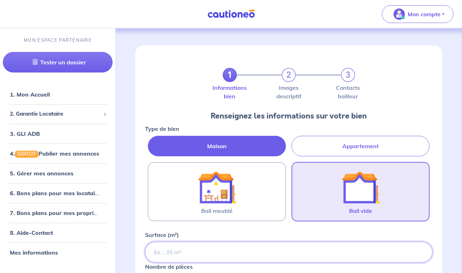
click at [220, 247] on input "Surface (m²)" at bounding box center [288, 252] width 287 height 20
type input "69"
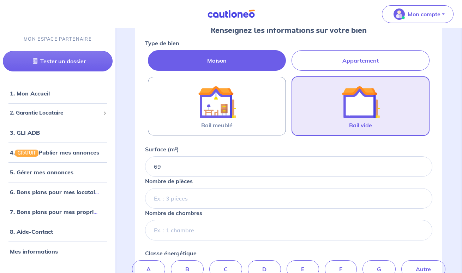
scroll to position [94, 0]
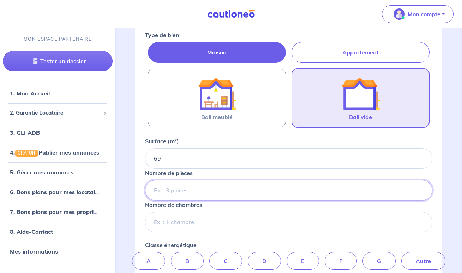
click at [174, 196] on input "Nombre de pièces" at bounding box center [288, 190] width 287 height 20
type input "3"
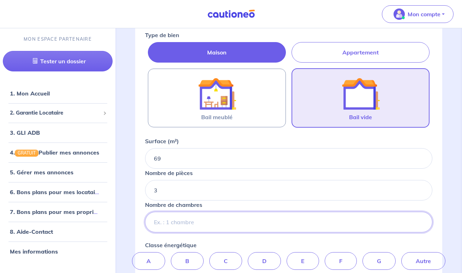
click at [170, 222] on input "Nombre de chambres" at bounding box center [288, 222] width 287 height 20
type input "2"
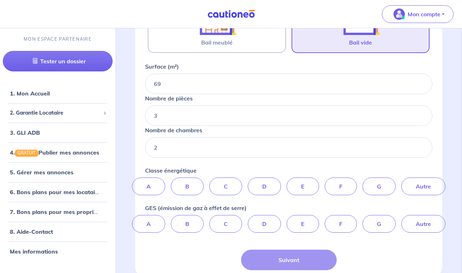
scroll to position [190, 0]
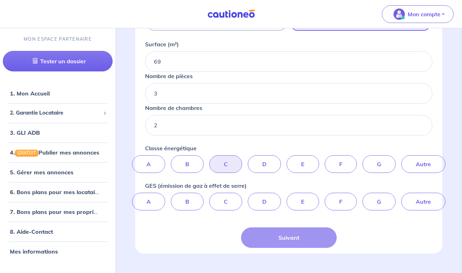
click at [225, 170] on label "C" at bounding box center [225, 164] width 33 height 18
click at [287, 160] on input "C" at bounding box center [289, 157] width 5 height 5
radio input "true"
click at [167, 195] on div "A B C D E F G Autre" at bounding box center [288, 201] width 287 height 18
click at [152, 196] on label "A" at bounding box center [148, 201] width 33 height 18
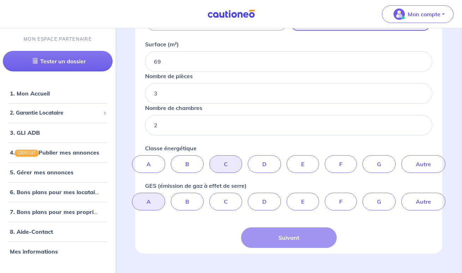
click at [287, 196] on input "A" at bounding box center [289, 194] width 5 height 5
radio input "true"
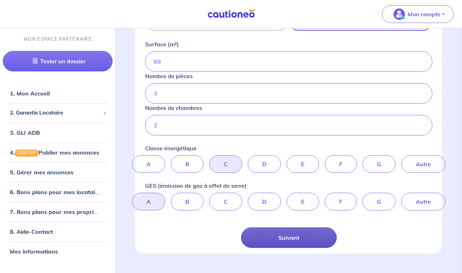
click at [294, 244] on button "Suivant" at bounding box center [289, 237] width 96 height 20
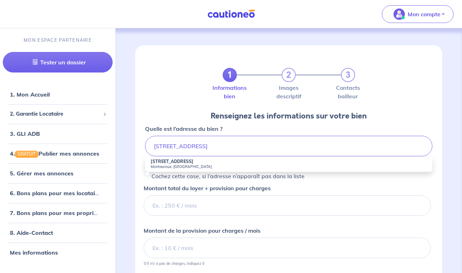
click at [167, 164] on strong "[STREET_ADDRESS]" at bounding box center [172, 161] width 43 height 5
type input "[STREET_ADDRESS]"
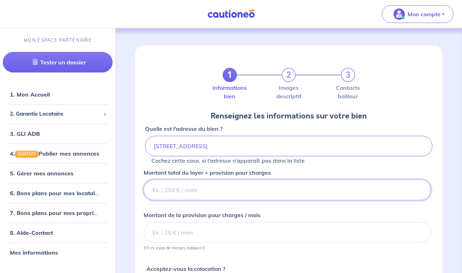
click at [191, 187] on input "Montant total du loyer + provision pour charges" at bounding box center [287, 189] width 287 height 20
type input "840"
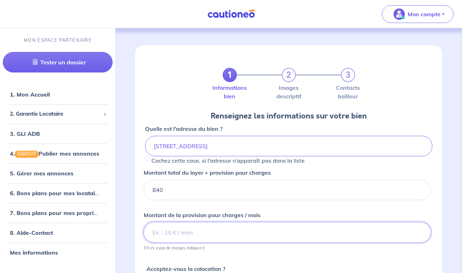
click at [179, 225] on input "Montant de la provision pour charges / mois" at bounding box center [287, 232] width 287 height 20
type input "0"
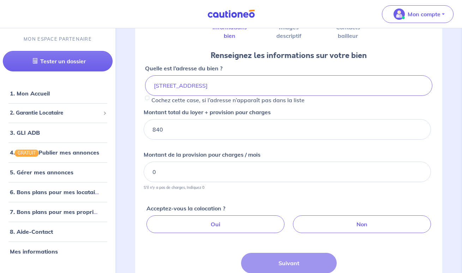
scroll to position [61, 0]
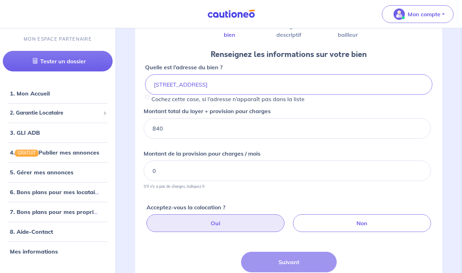
click at [216, 226] on label "Oui" at bounding box center [216, 223] width 138 height 18
click at [288, 219] on input "Oui" at bounding box center [290, 216] width 5 height 5
radio input "true"
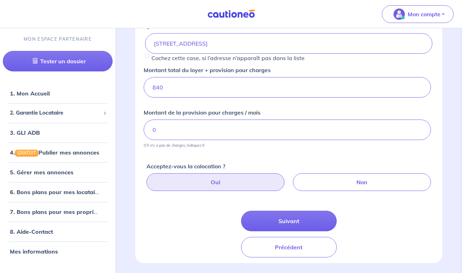
scroll to position [105, 0]
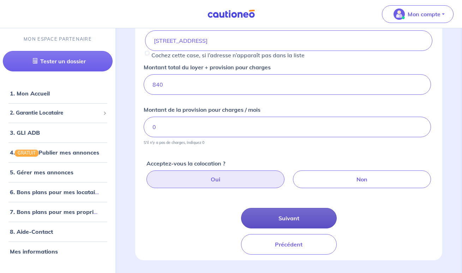
click at [279, 221] on button "Suivant" at bounding box center [289, 218] width 96 height 20
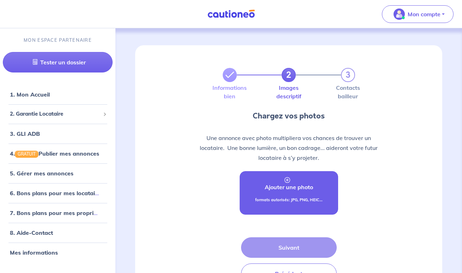
click at [279, 174] on link "Ajouter une photo formats autorisés: JPG, PNG, HEIC..." at bounding box center [289, 192] width 99 height 43
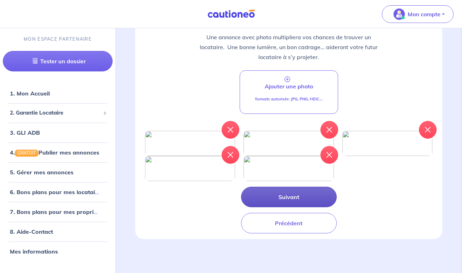
click at [283, 207] on button "Suivant" at bounding box center [289, 196] width 96 height 20
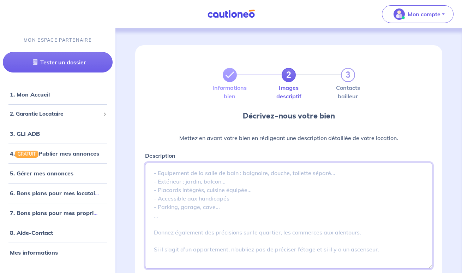
click at [185, 166] on textarea "Description" at bounding box center [288, 215] width 287 height 106
paste textarea "Venez découvrir en exclusivité dans votre agence NABACA ce bel appartement en p…"
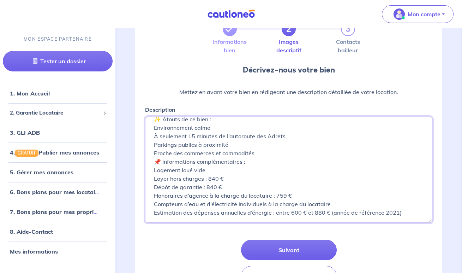
scroll to position [50, 0]
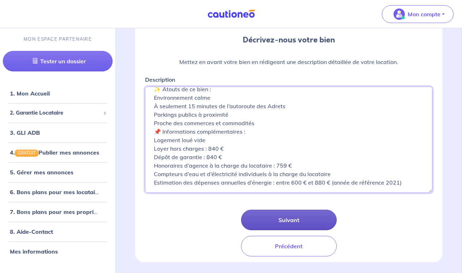
type textarea "Venez découvrir en exclusivité dans votre agence NABACA ce bel appartement en p…"
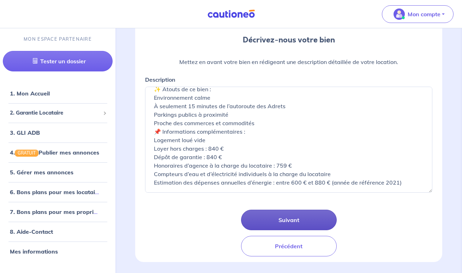
click at [283, 224] on button "Suivant" at bounding box center [289, 219] width 96 height 20
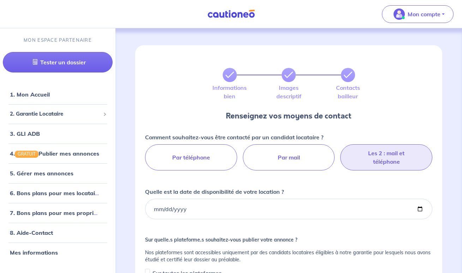
click at [378, 165] on label "Les 2 : mail et téléphone" at bounding box center [386, 157] width 92 height 26
click at [291, 149] on input "Les 2 : mail et téléphone" at bounding box center [289, 146] width 5 height 5
radio input "true"
select select "FR"
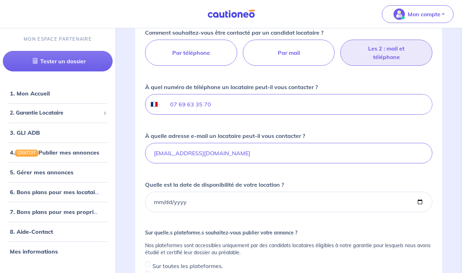
scroll to position [104, 0]
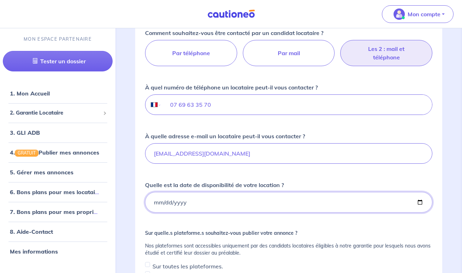
click at [170, 202] on input "Quelle est la date de disponibilité de votre location ?" at bounding box center [288, 202] width 287 height 20
type input "[DATE]"
click at [210, 227] on div "Comment souhaitez-vous être contacté par un candidat locataire ? Par téléphone …" at bounding box center [288, 163] width 287 height 269
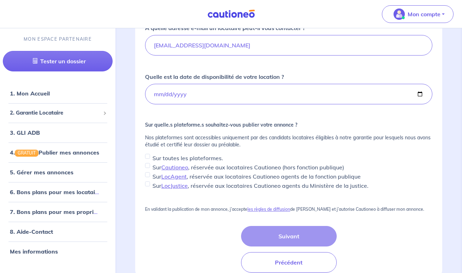
scroll to position [226, 0]
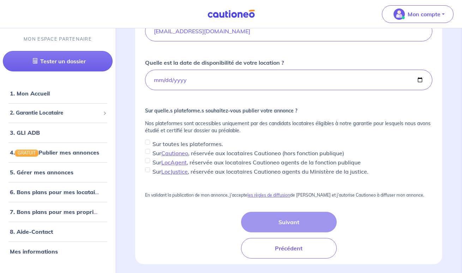
click at [149, 142] on input "Sur toutes les plateformes." at bounding box center [147, 141] width 5 height 5
checkbox input "true"
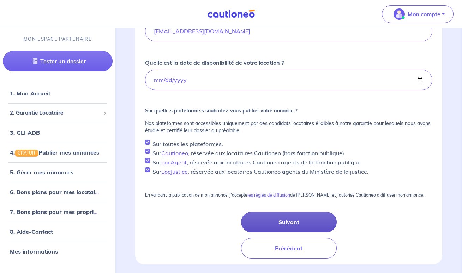
click at [265, 221] on button "Suivant" at bounding box center [289, 222] width 96 height 20
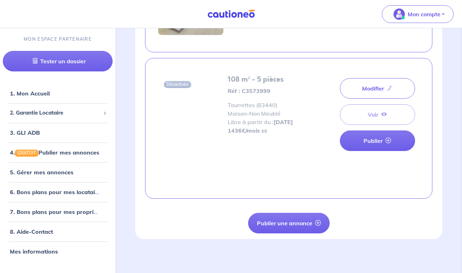
scroll to position [1475, 0]
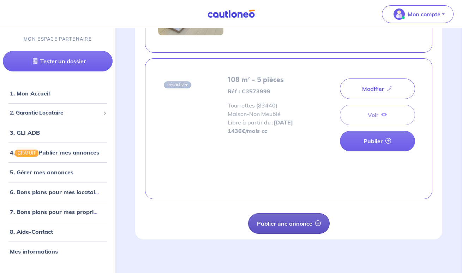
click at [294, 219] on button "Publier une annonce" at bounding box center [289, 223] width 82 height 20
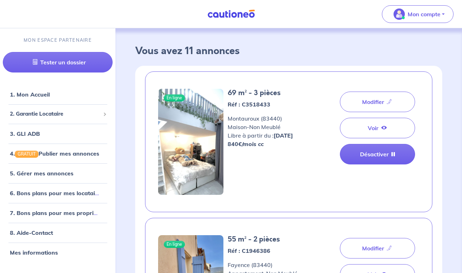
click at [169, 1] on nav "Mon compte MON ESPACE PARTENAIRE Tester un dossier 1. Mon Accueil 2. Garantie L…" at bounding box center [231, 14] width 462 height 28
